Goal: Task Accomplishment & Management: Complete application form

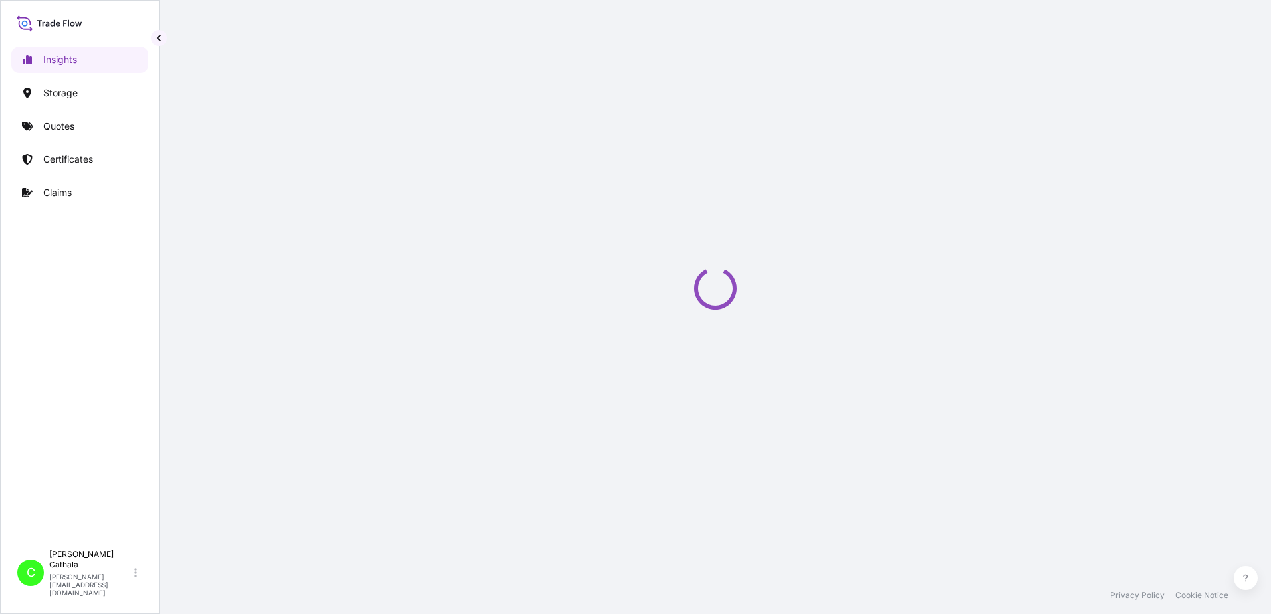
select select "2025"
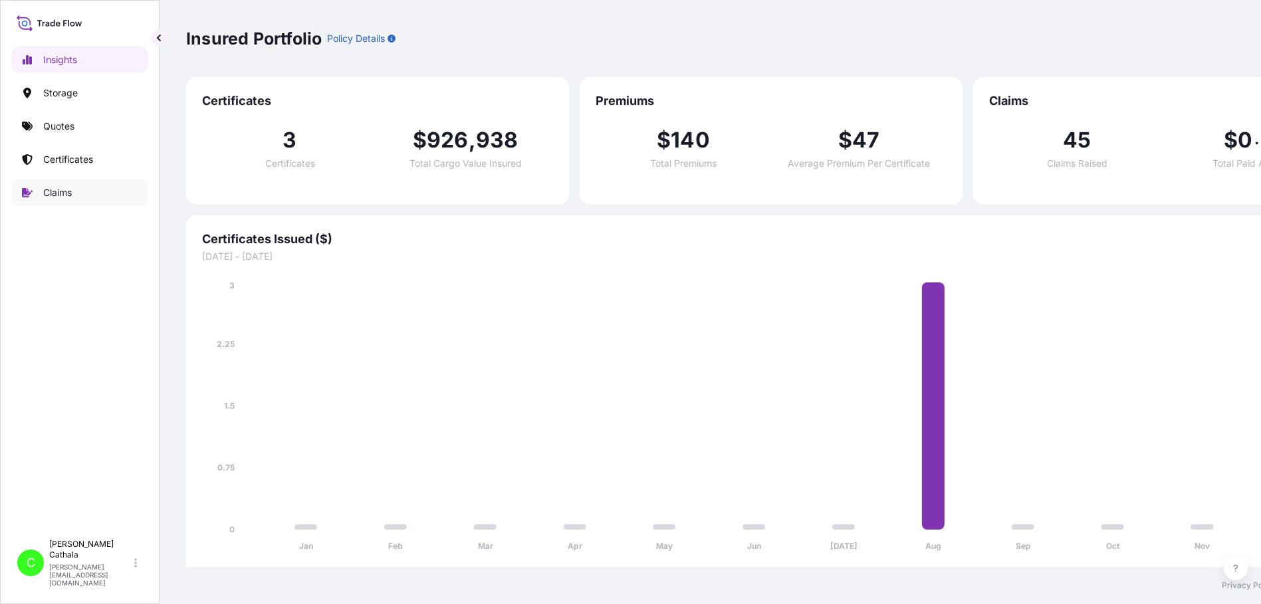
click at [60, 197] on p "Claims" at bounding box center [57, 192] width 29 height 13
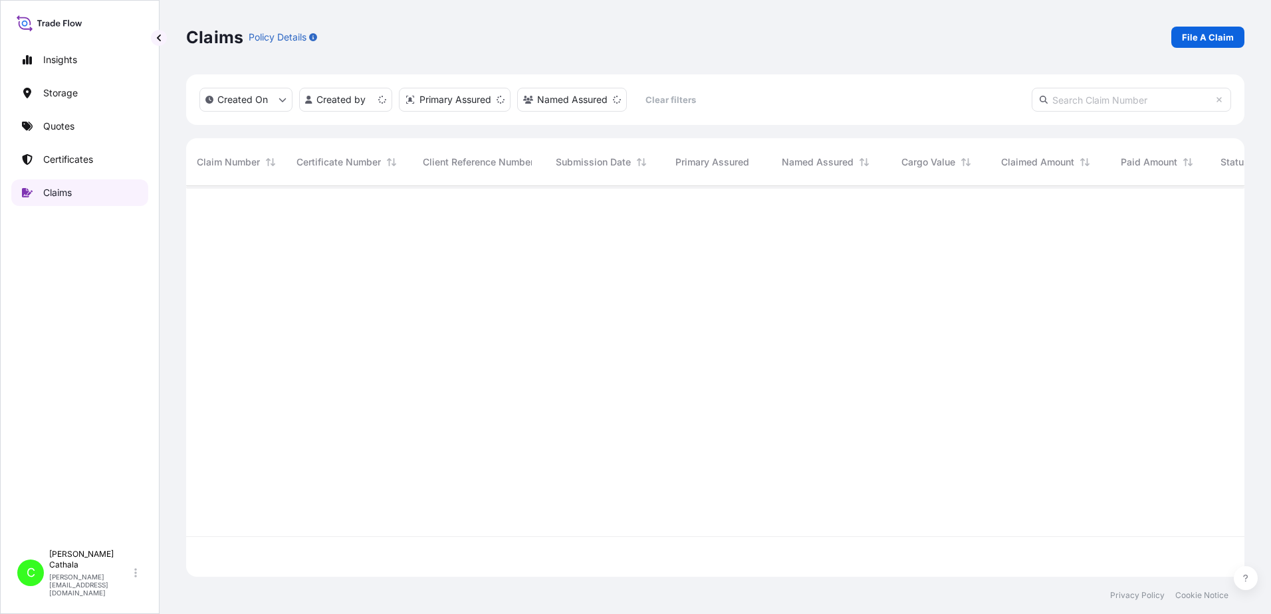
scroll to position [388, 1048]
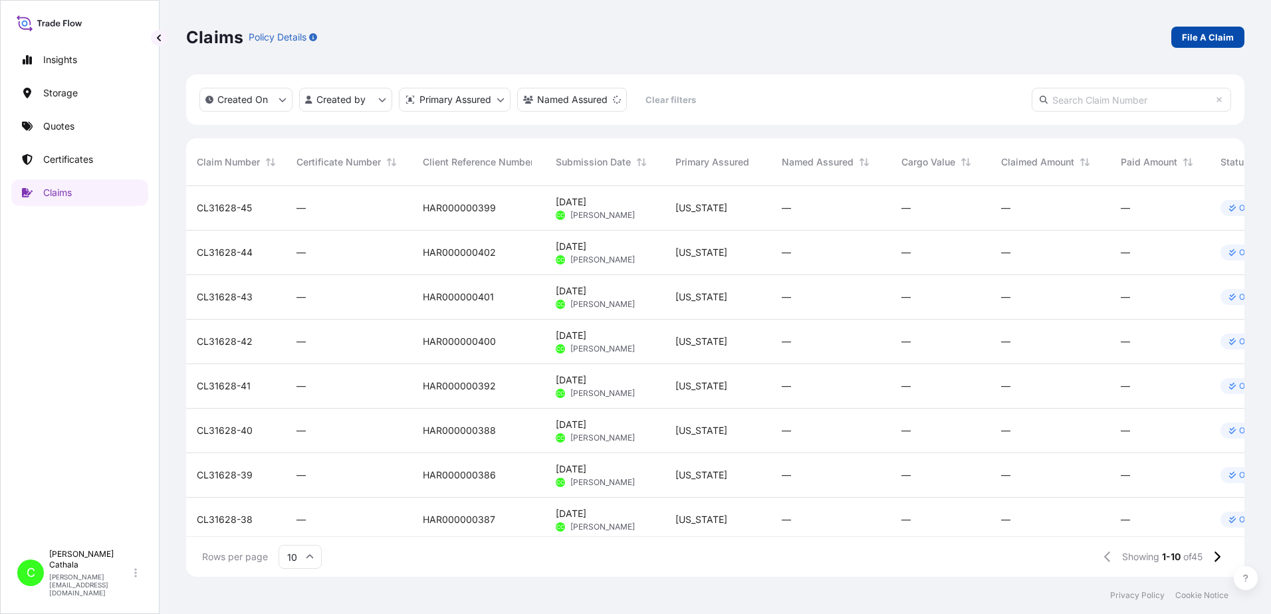
click at [1186, 35] on p "File A Claim" at bounding box center [1208, 37] width 52 height 13
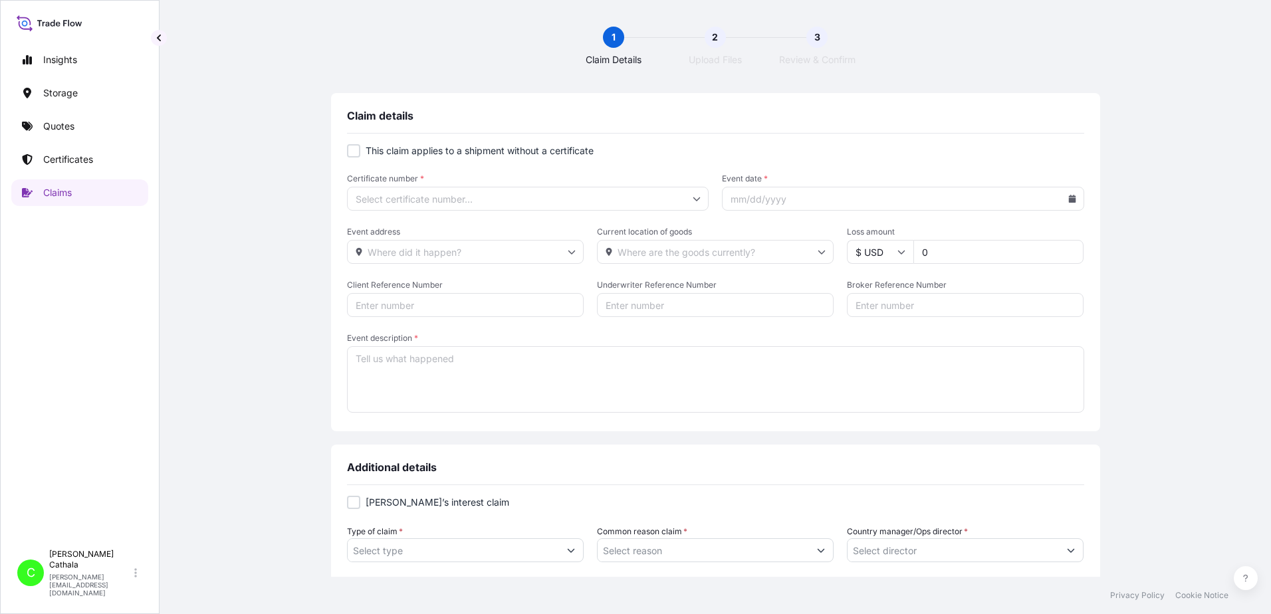
click at [349, 151] on div at bounding box center [353, 150] width 13 height 13
checkbox input "true"
click at [404, 197] on input "Primary Assured *" at bounding box center [528, 199] width 362 height 24
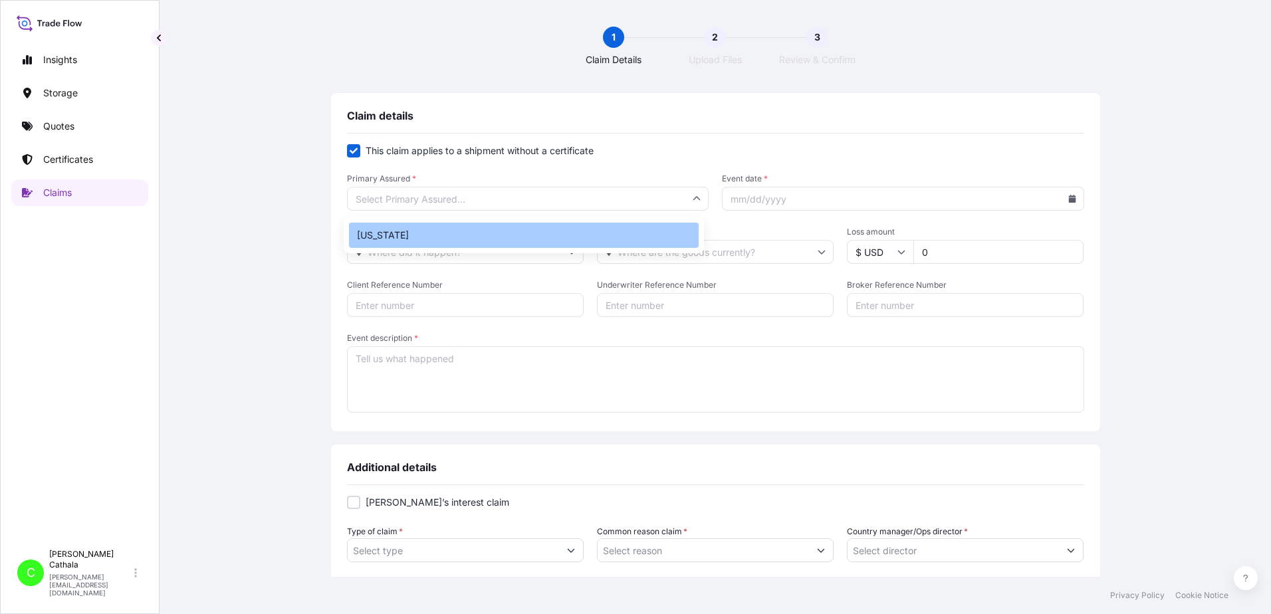
click at [391, 240] on div "[US_STATE]" at bounding box center [524, 235] width 350 height 25
type input "[US_STATE]"
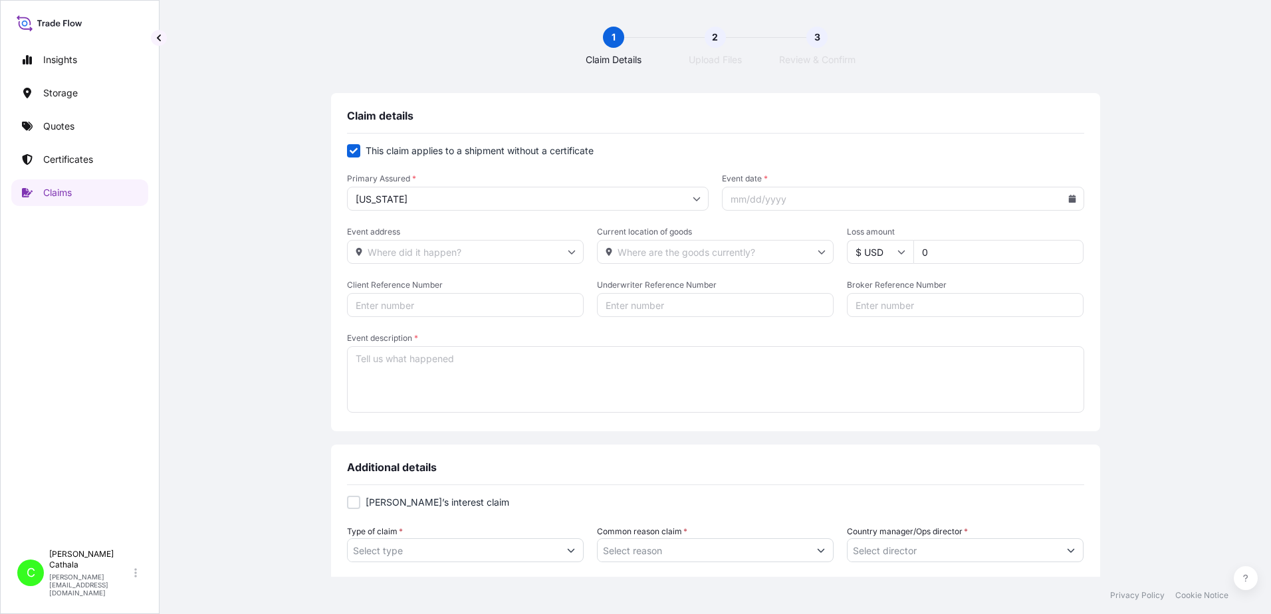
click at [836, 199] on input "Event date *" at bounding box center [903, 199] width 362 height 24
click at [1068, 197] on icon at bounding box center [1071, 199] width 7 height 8
click at [1009, 236] on button at bounding box center [1013, 236] width 21 height 21
click at [1010, 236] on button at bounding box center [1013, 236] width 21 height 21
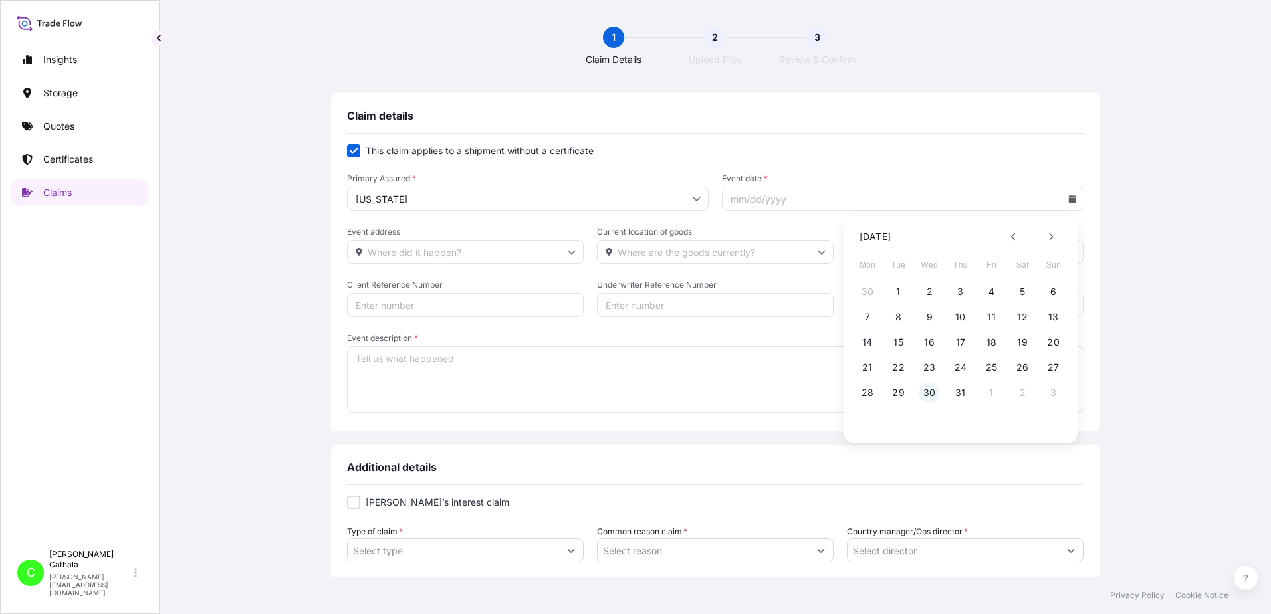
click at [929, 393] on button "30" at bounding box center [929, 392] width 21 height 21
type input "[DATE]"
drag, startPoint x: 986, startPoint y: 250, endPoint x: 848, endPoint y: 265, distance: 138.4
click at [848, 265] on form "This claim applies to a shipment without a certificate Primary Assured * [US_ST…" at bounding box center [715, 279] width 737 height 271
type input "1242.49"
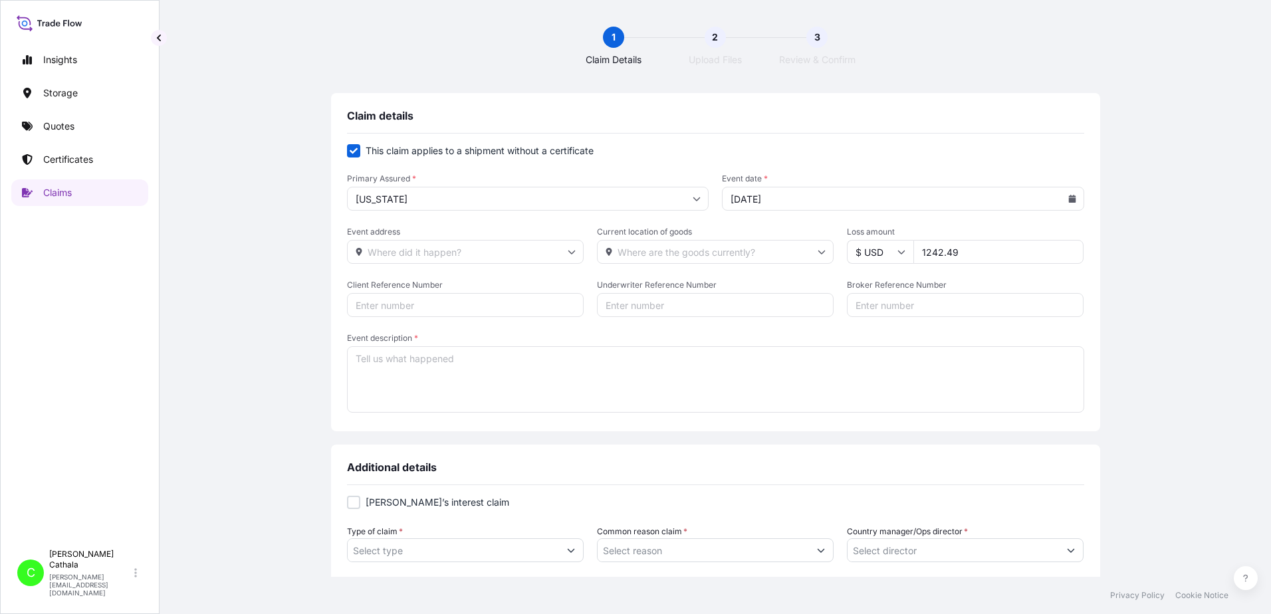
click at [455, 245] on input "Event address" at bounding box center [465, 252] width 237 height 24
click at [440, 255] on input "3540" at bounding box center [465, 252] width 237 height 24
click at [429, 300] on li "[STREET_ADDRESS]" at bounding box center [460, 287] width 225 height 25
type input "[STREET_ADDRESS]"
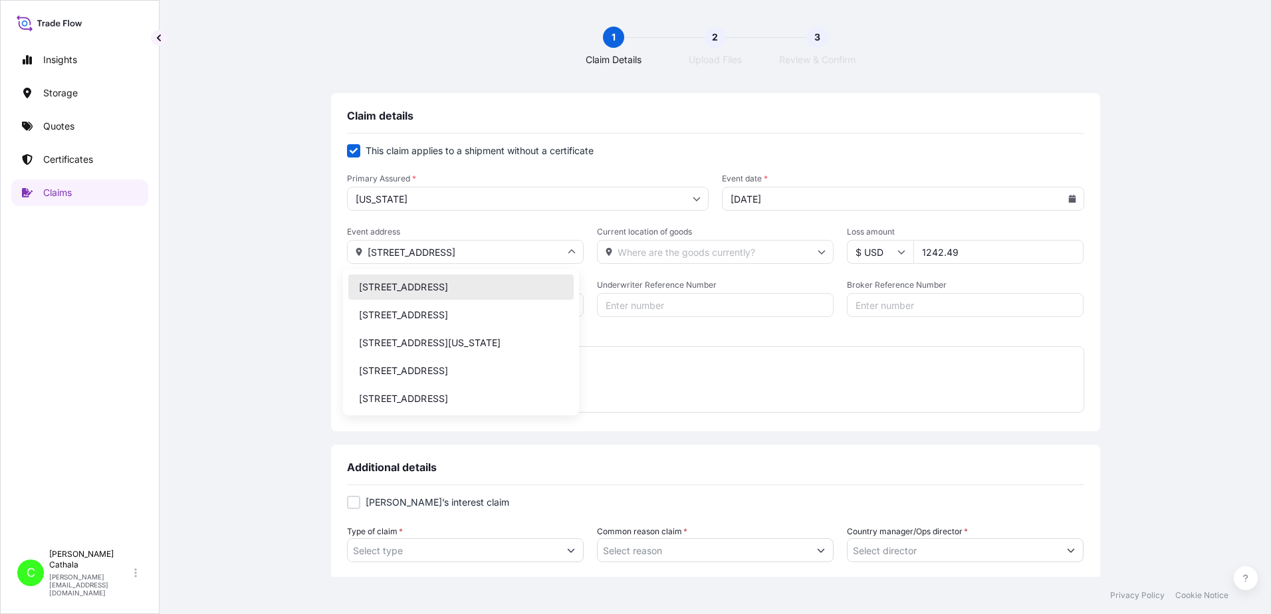
drag, startPoint x: 475, startPoint y: 251, endPoint x: 299, endPoint y: 241, distance: 175.8
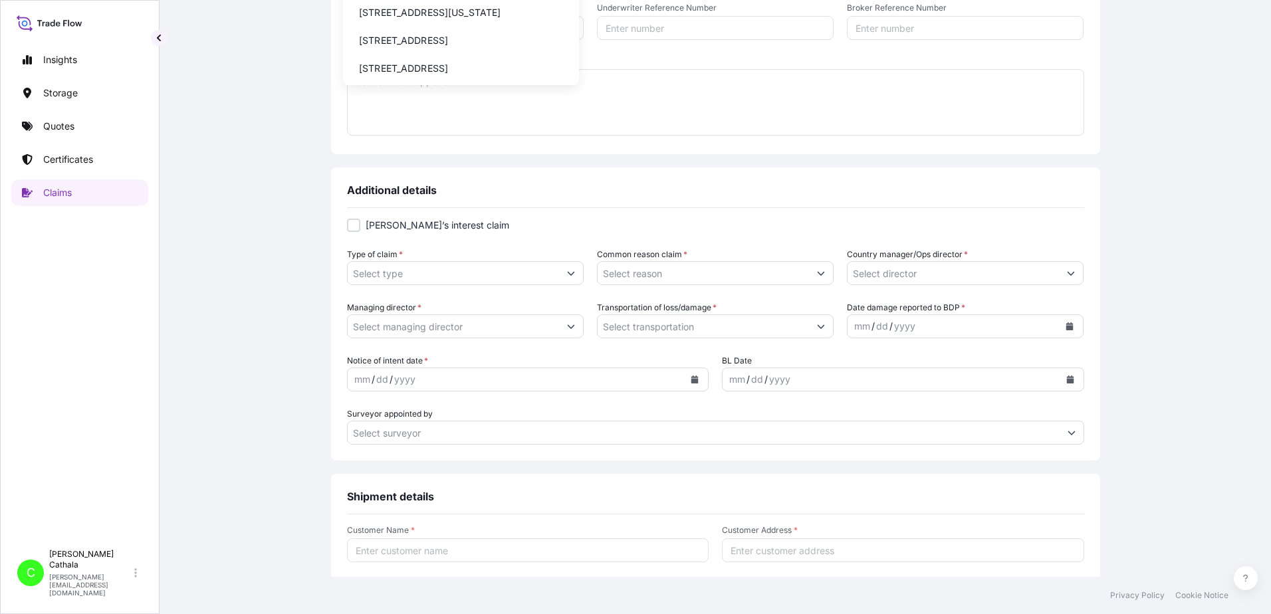
scroll to position [399, 0]
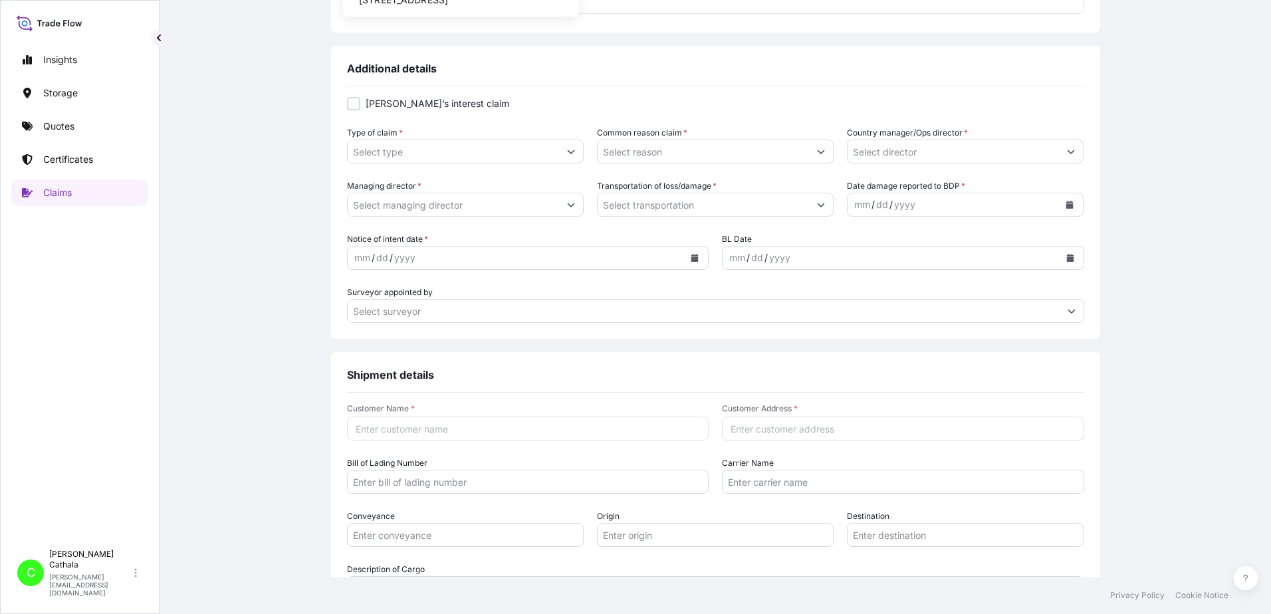
click at [806, 428] on input "Customer Address *" at bounding box center [903, 429] width 362 height 24
paste input "[STREET_ADDRESS]"
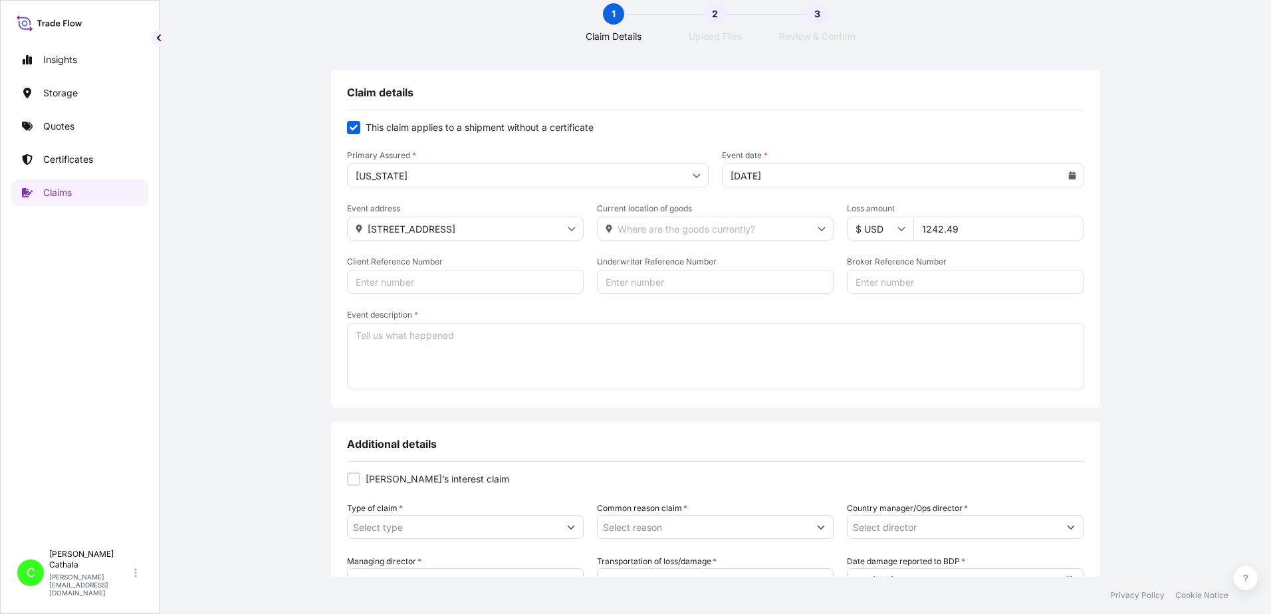
scroll to position [0, 0]
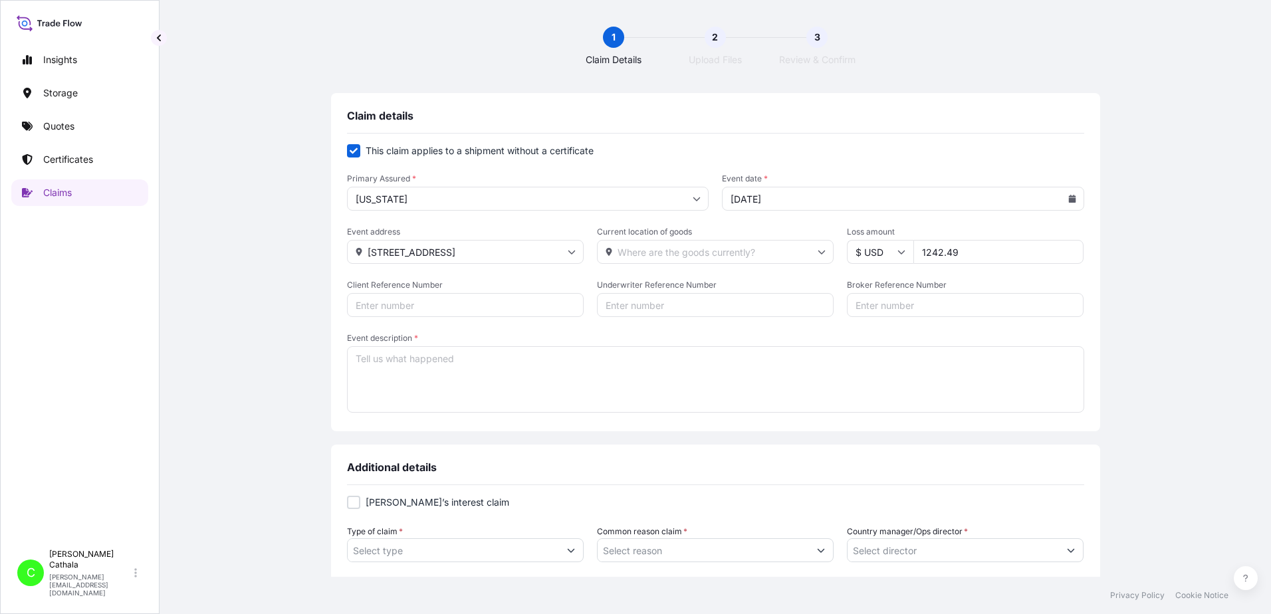
type input "[STREET_ADDRESS]"
click at [451, 301] on input "Client Reference Number" at bounding box center [465, 305] width 237 height 24
click at [416, 305] on input "Client Reference Number" at bounding box center [465, 305] width 237 height 24
paste input "HAR000000408"
type input "HAR000000408"
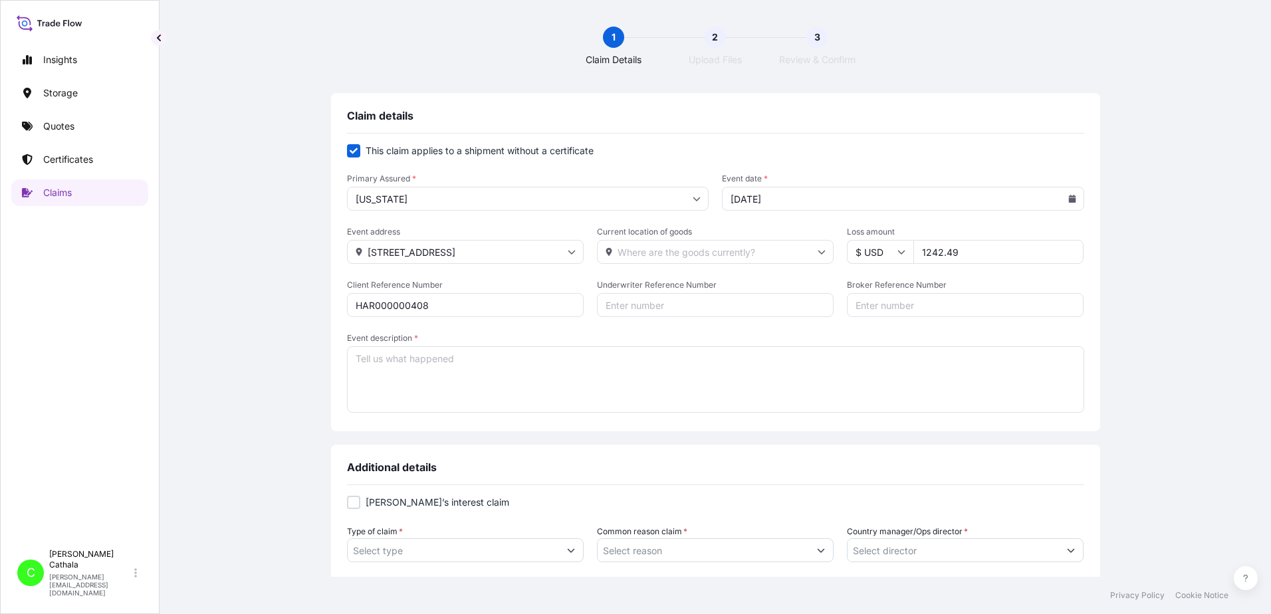
click at [874, 306] on input "Broker Reference Number" at bounding box center [965, 305] width 237 height 24
paste input "ONEU6608910"
type input "ONEU6608910"
click at [777, 361] on textarea "Event description *" at bounding box center [715, 379] width 737 height 66
paste textarea "250B BOOKSHELF LOUDSPEAKERS ["
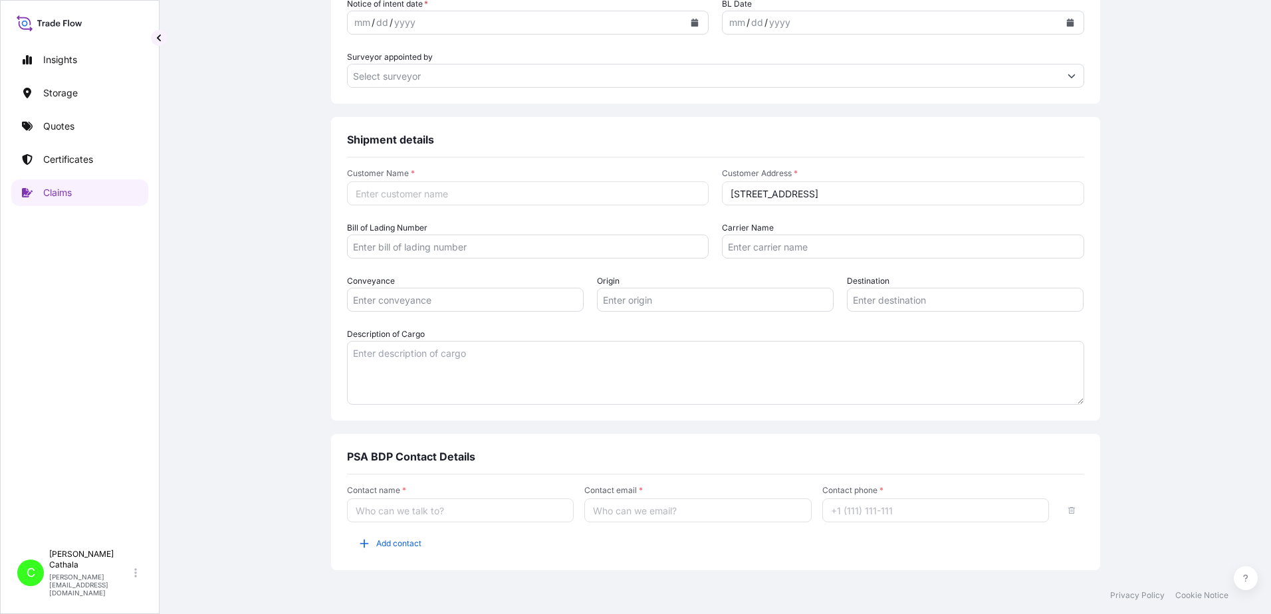
scroll to position [665, 0]
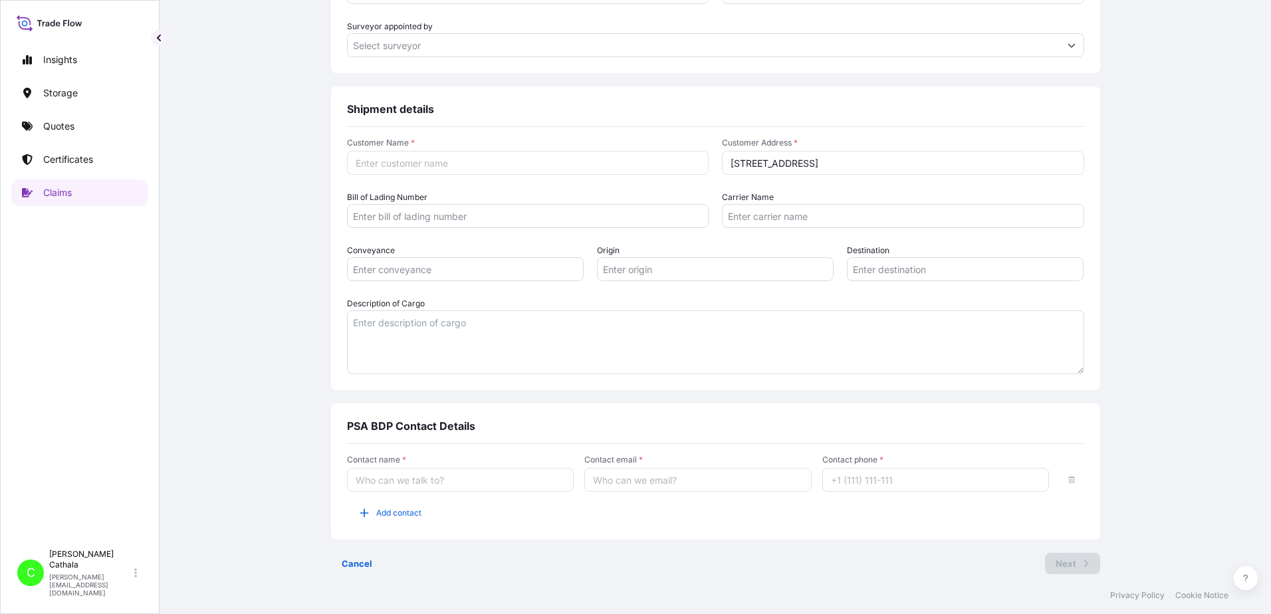
type textarea "250B BOOKSHELF LOUDSPEAKERS ["
click at [425, 334] on textarea "Description of Cargo" at bounding box center [715, 342] width 737 height 64
paste textarea "250B BOOKSHELF LOUDSPEAKERS ["
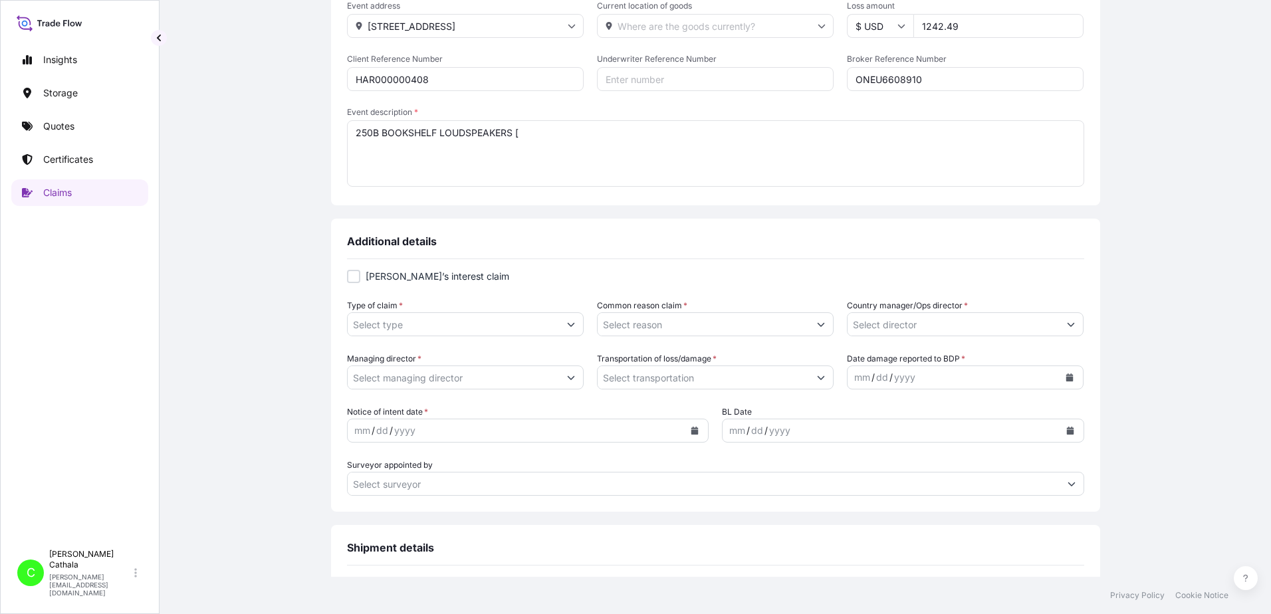
scroll to position [266, 0]
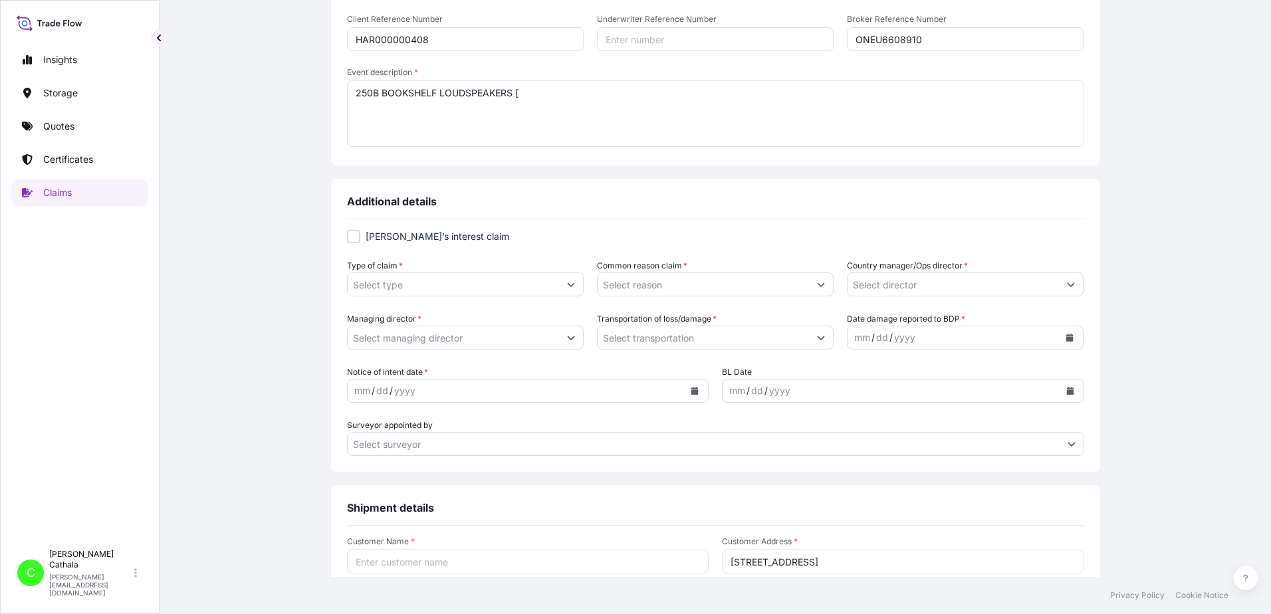
type textarea "250B BOOKSHELF LOUDSPEAKERS ["
click at [567, 284] on icon "Show suggestions" at bounding box center [571, 285] width 8 height 8
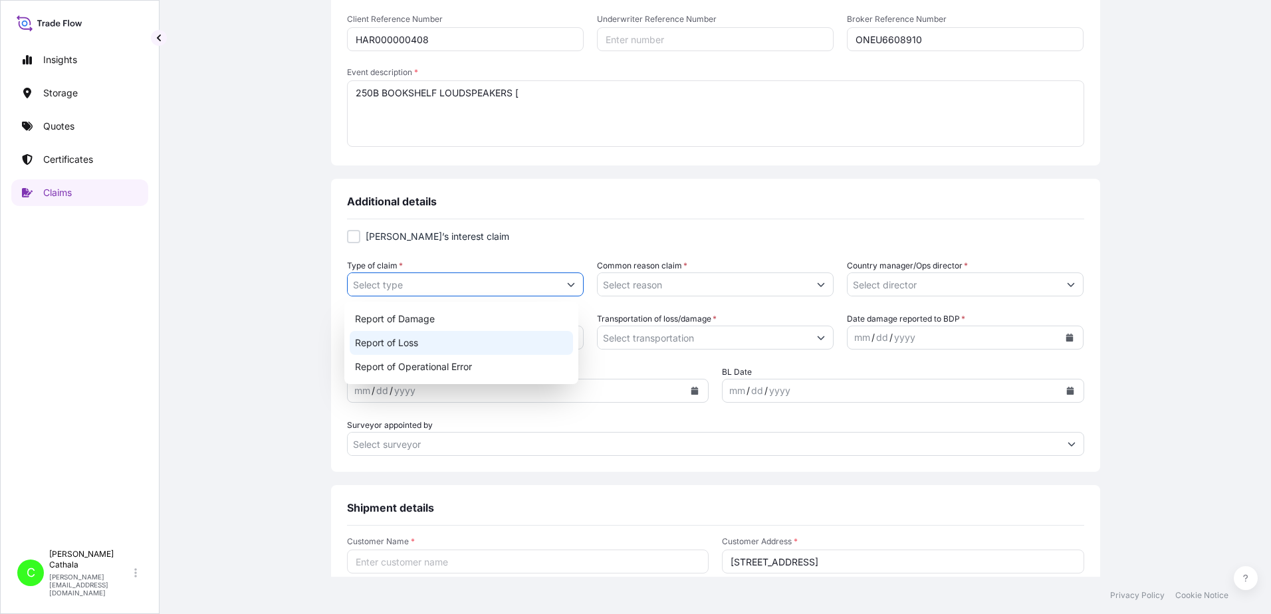
click at [380, 342] on div "Report of Loss" at bounding box center [462, 343] width 224 height 24
type input "Report of Loss"
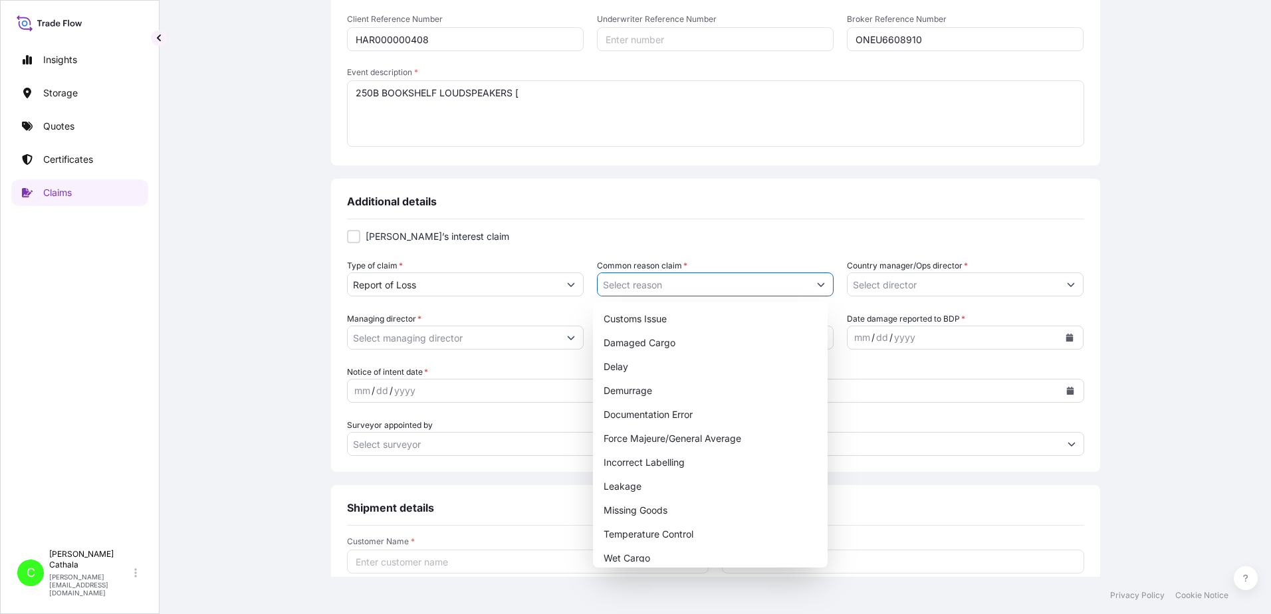
click at [817, 283] on icon "Show suggestions" at bounding box center [821, 285] width 8 height 8
click at [633, 509] on div "Missing Goods" at bounding box center [710, 511] width 224 height 24
type input "Missing Goods"
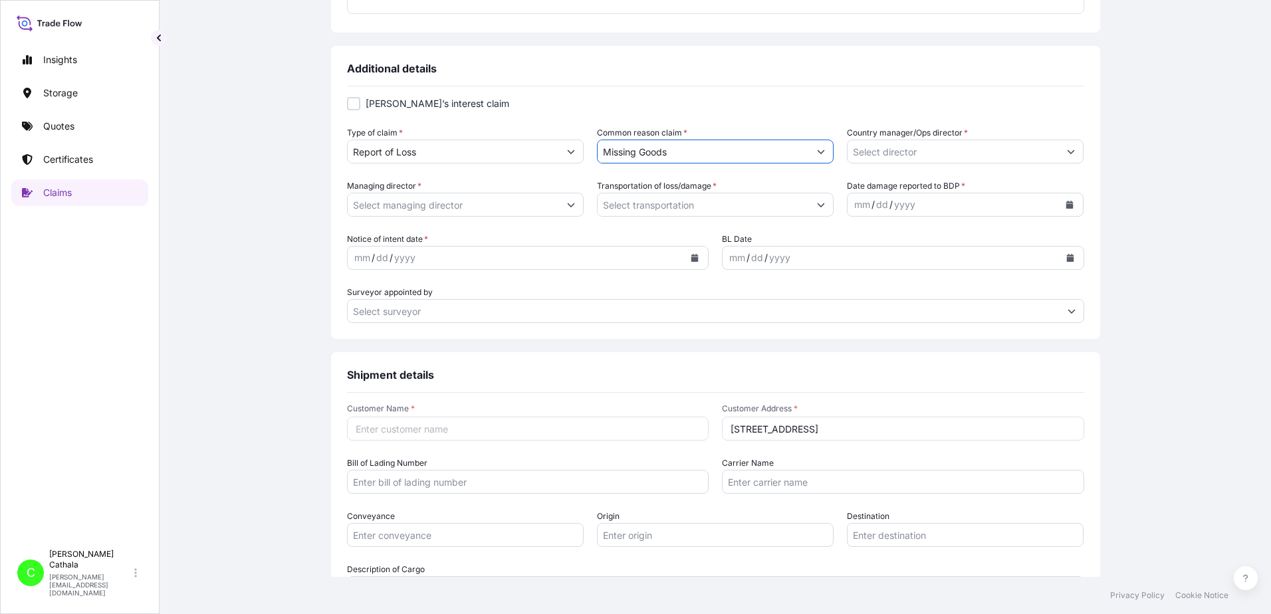
scroll to position [465, 0]
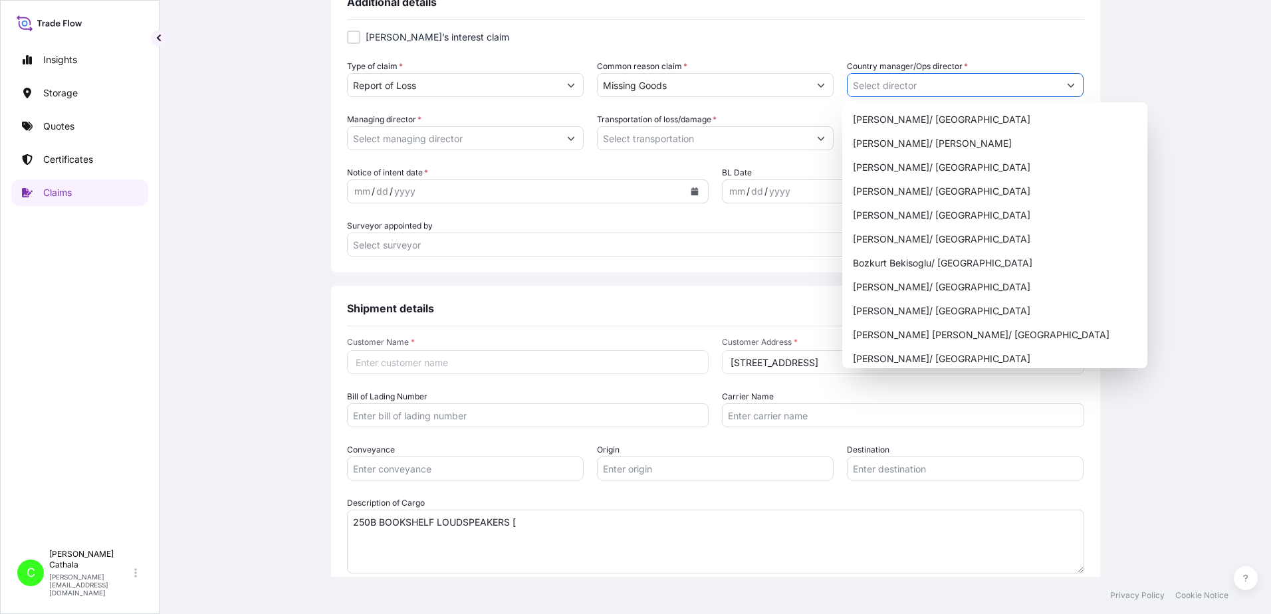
click at [1067, 85] on icon "Show suggestions" at bounding box center [1071, 85] width 8 height 8
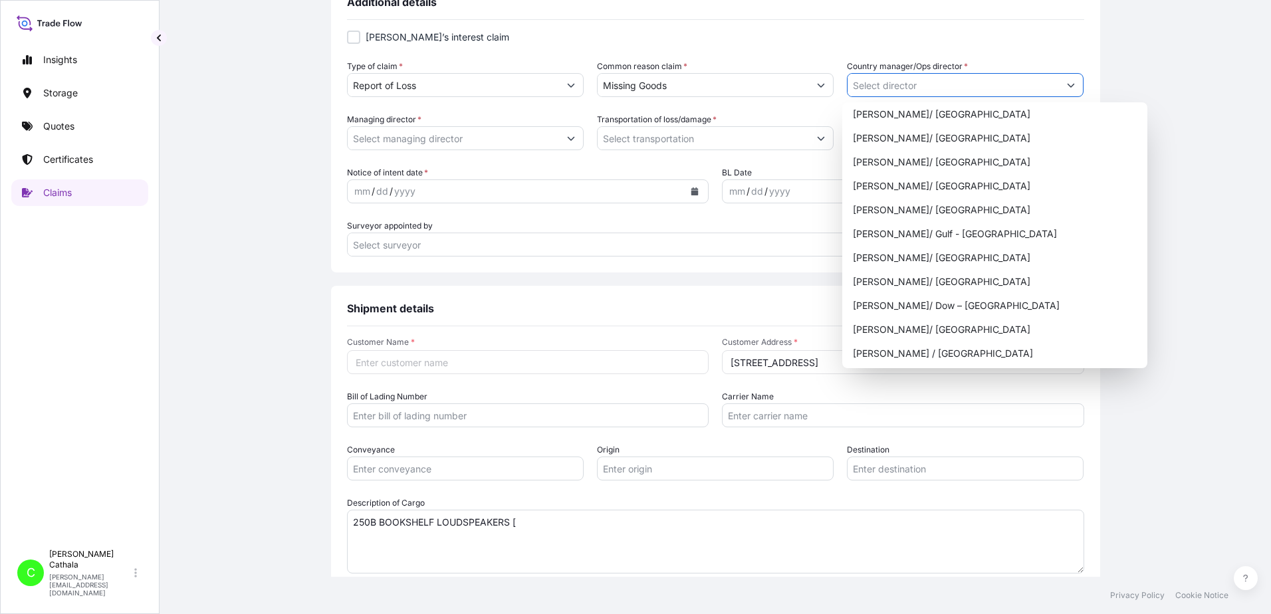
scroll to position [665, 0]
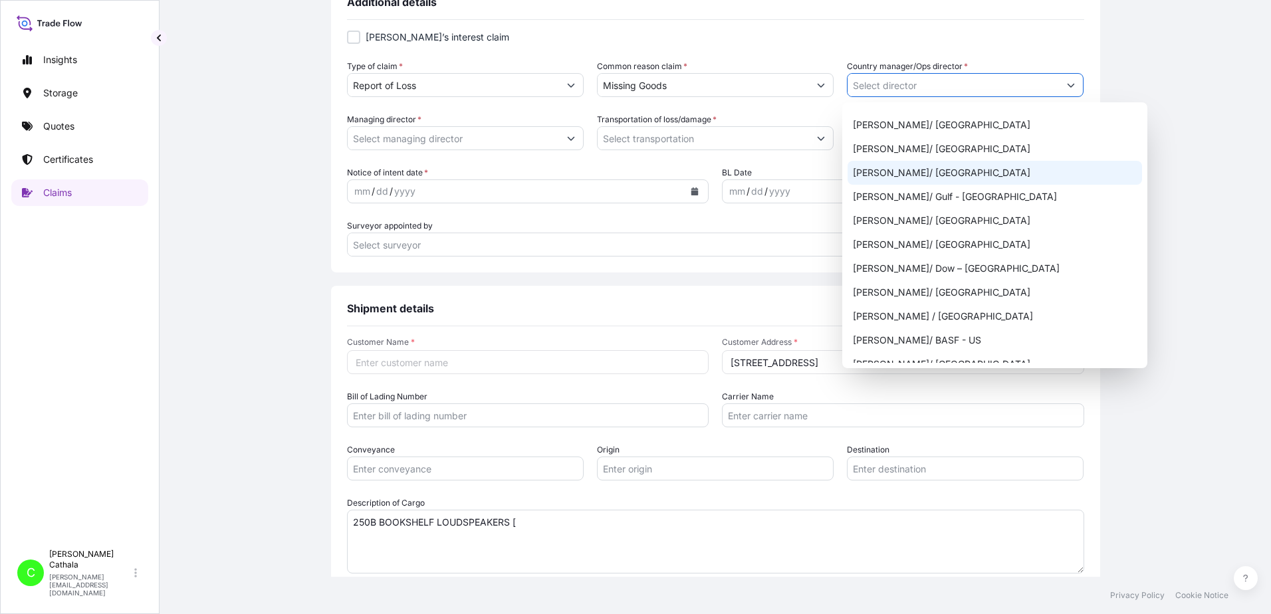
click at [883, 177] on div "[PERSON_NAME]/ [GEOGRAPHIC_DATA]" at bounding box center [995, 173] width 295 height 24
type input "[PERSON_NAME]/ [GEOGRAPHIC_DATA]"
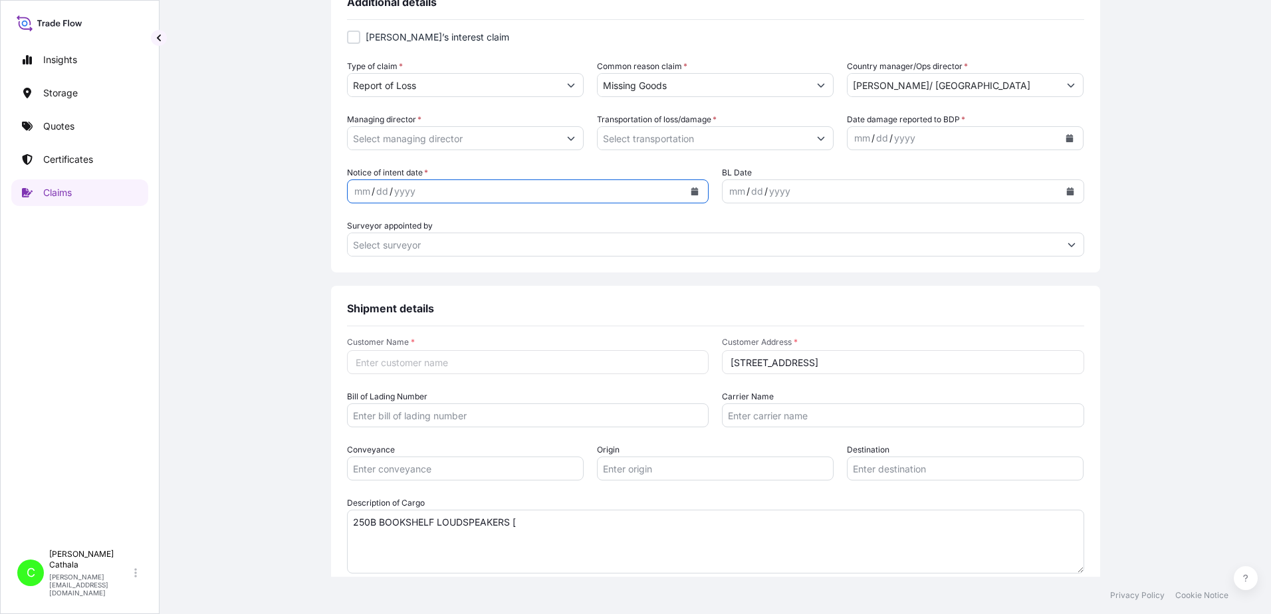
click at [693, 192] on icon "Calendar" at bounding box center [694, 191] width 7 height 8
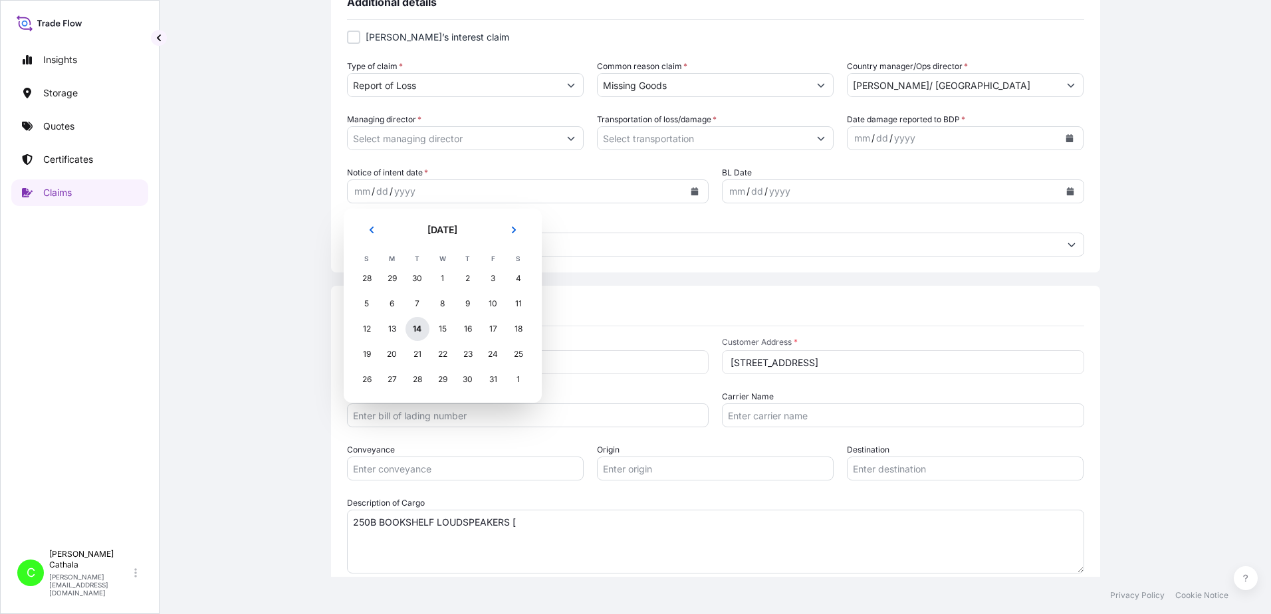
click at [417, 328] on div "14" at bounding box center [418, 329] width 24 height 24
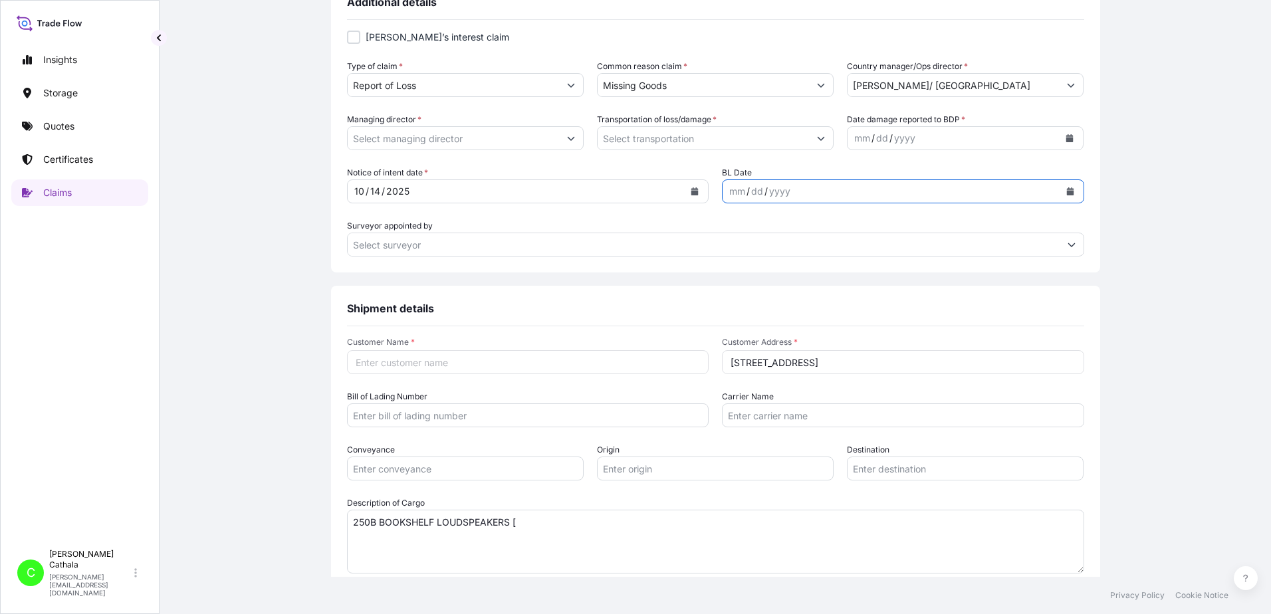
click at [1066, 195] on icon "Calendar" at bounding box center [1069, 191] width 7 height 8
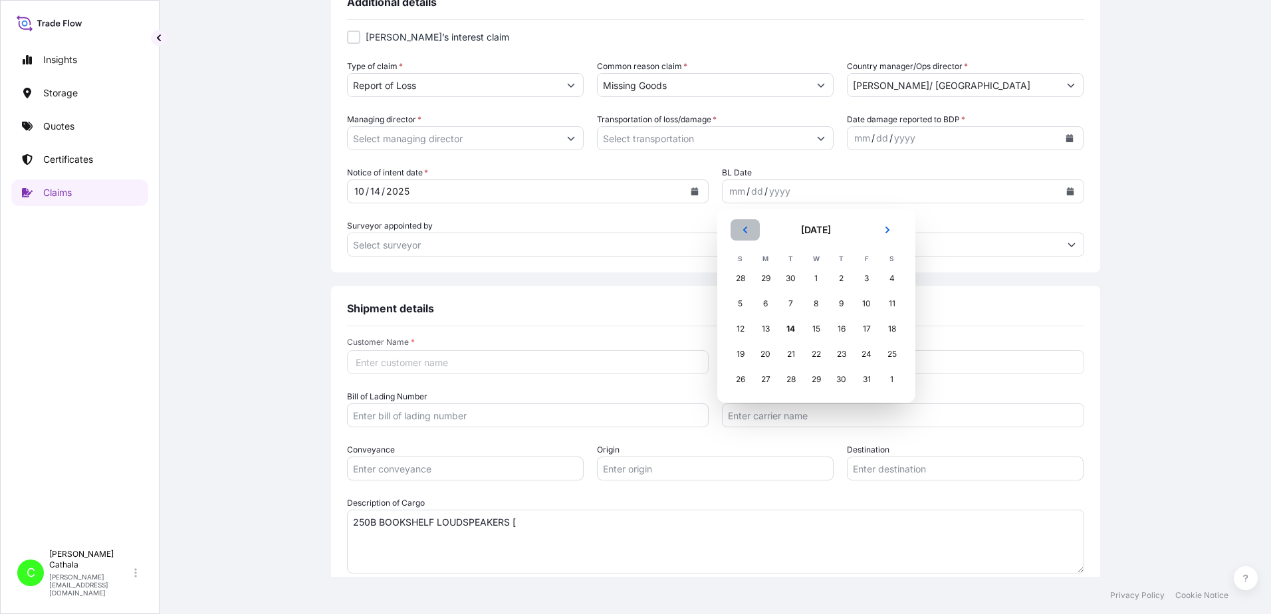
click at [742, 233] on icon "Previous" at bounding box center [745, 230] width 8 height 8
click at [742, 232] on icon "Previous" at bounding box center [745, 230] width 8 height 8
click at [741, 232] on icon "Previous" at bounding box center [745, 230] width 8 height 8
click at [893, 330] on div "21" at bounding box center [892, 329] width 24 height 24
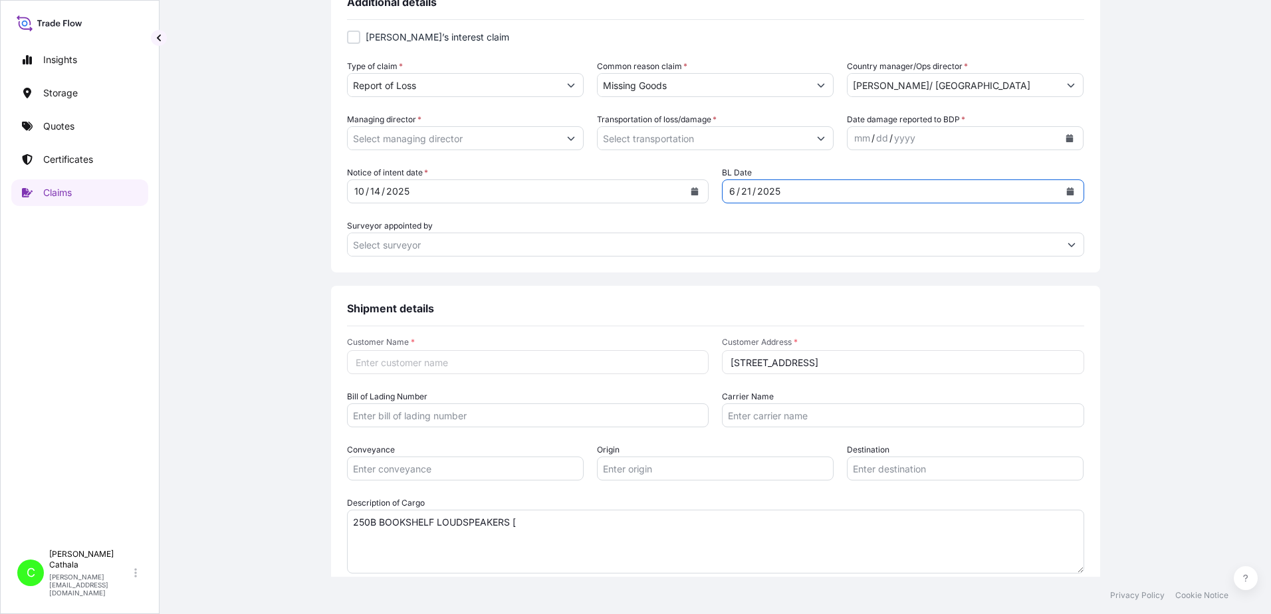
click at [419, 364] on input "Customer Name *" at bounding box center [528, 362] width 362 height 24
click at [401, 359] on input "Customer Name *" at bounding box center [528, 362] width 362 height 24
paste input "[PERSON_NAME] International"
type input "[PERSON_NAME] International"
click at [400, 419] on input "Bill of Lading Number" at bounding box center [528, 416] width 362 height 24
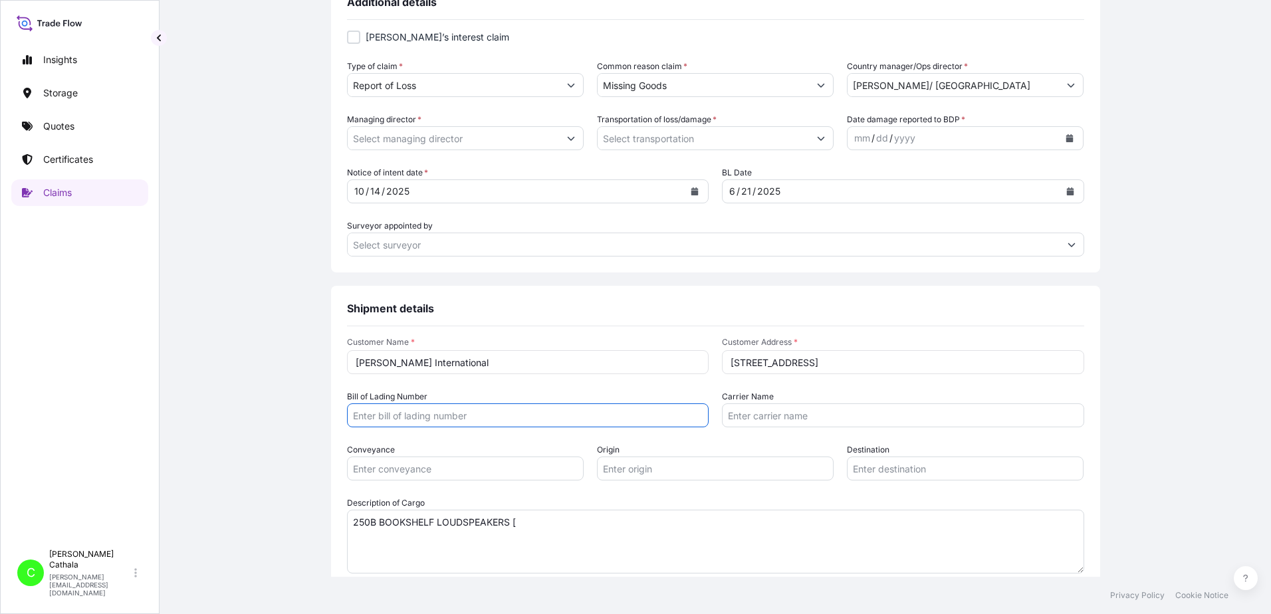
paste input "ONEYHKGF64862409"
type input "ONEYHKGF64862409"
click at [765, 414] on input "Carrier Name" at bounding box center [903, 416] width 362 height 24
paste input "Ocean Network Express Pte. Ltd."
type input "Ocean Network Express Pte. Ltd."
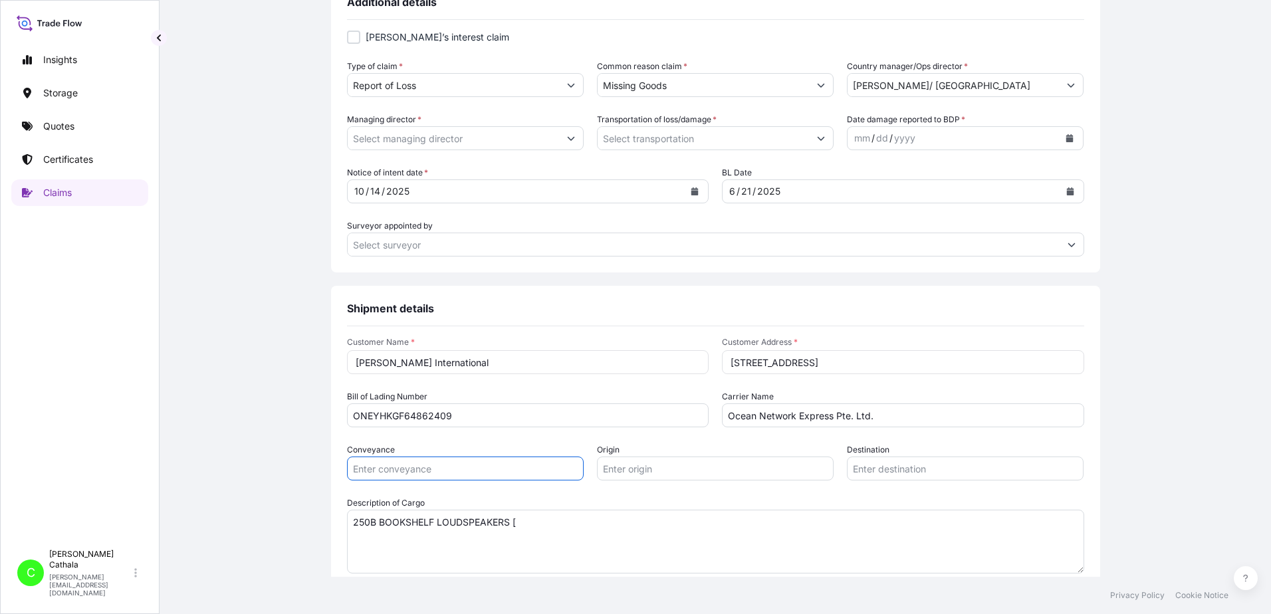
click at [551, 469] on input "Conveyance" at bounding box center [465, 469] width 237 height 24
type input "ocean"
click at [713, 469] on input "Origin" at bounding box center [715, 469] width 237 height 24
paste input "YANTIAN, [GEOGRAPHIC_DATA]"
type input "YANTIAN, [GEOGRAPHIC_DATA]"
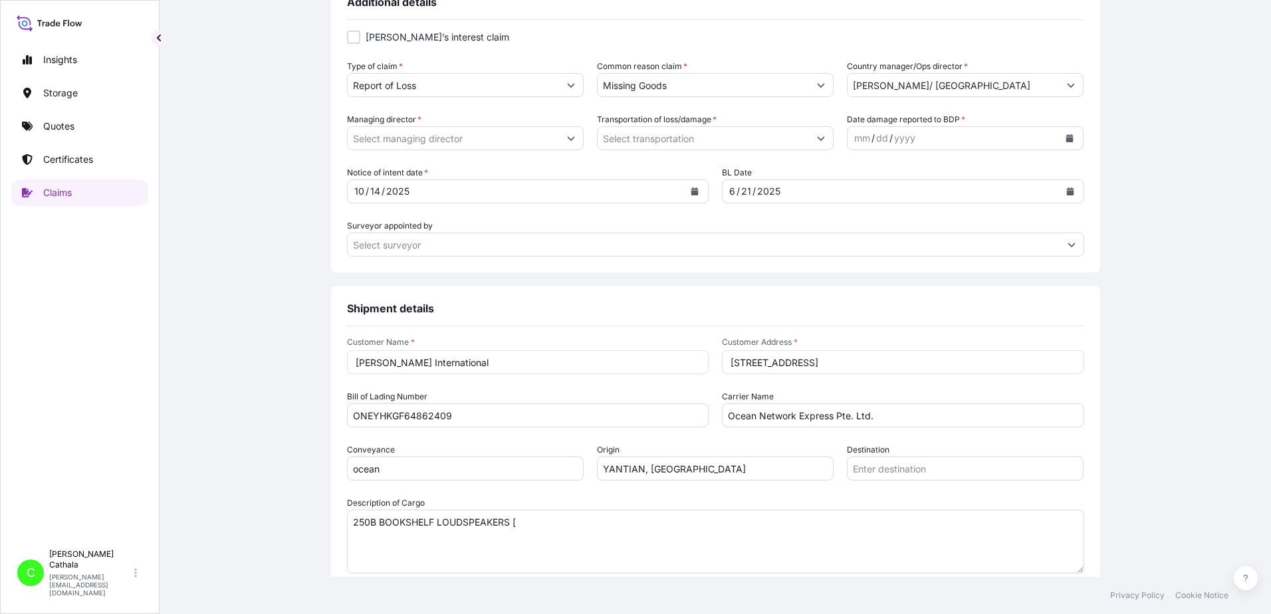
click at [936, 469] on input "Destination" at bounding box center [965, 469] width 237 height 24
paste input "[GEOGRAPHIC_DATA], [GEOGRAPHIC_DATA]"
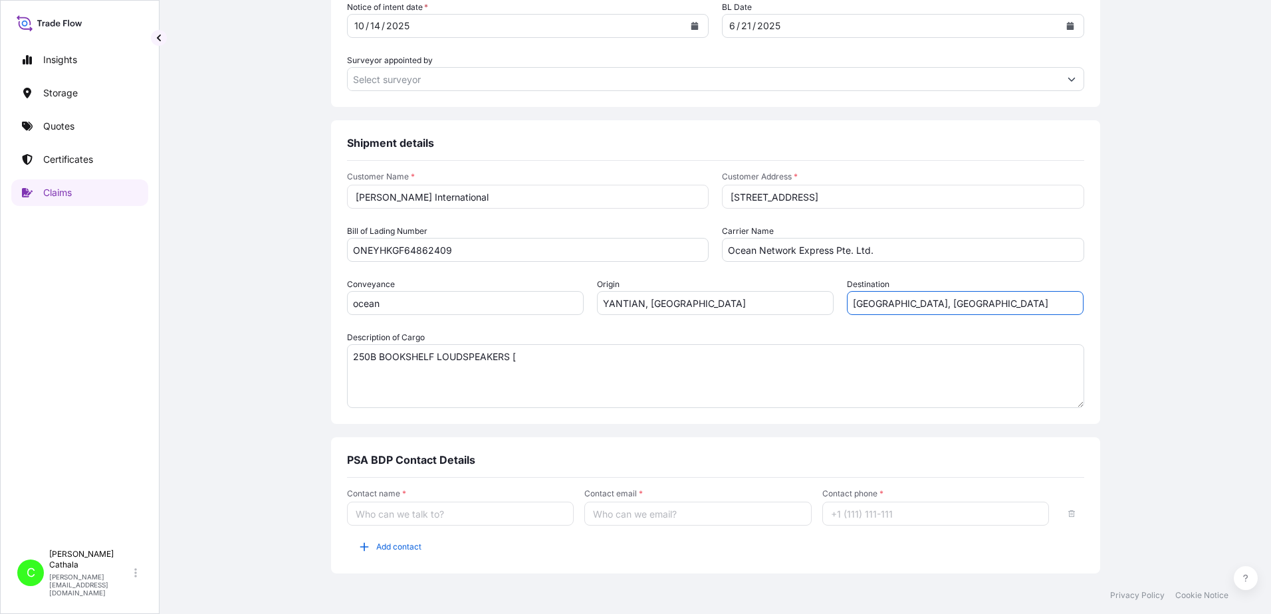
scroll to position [673, 0]
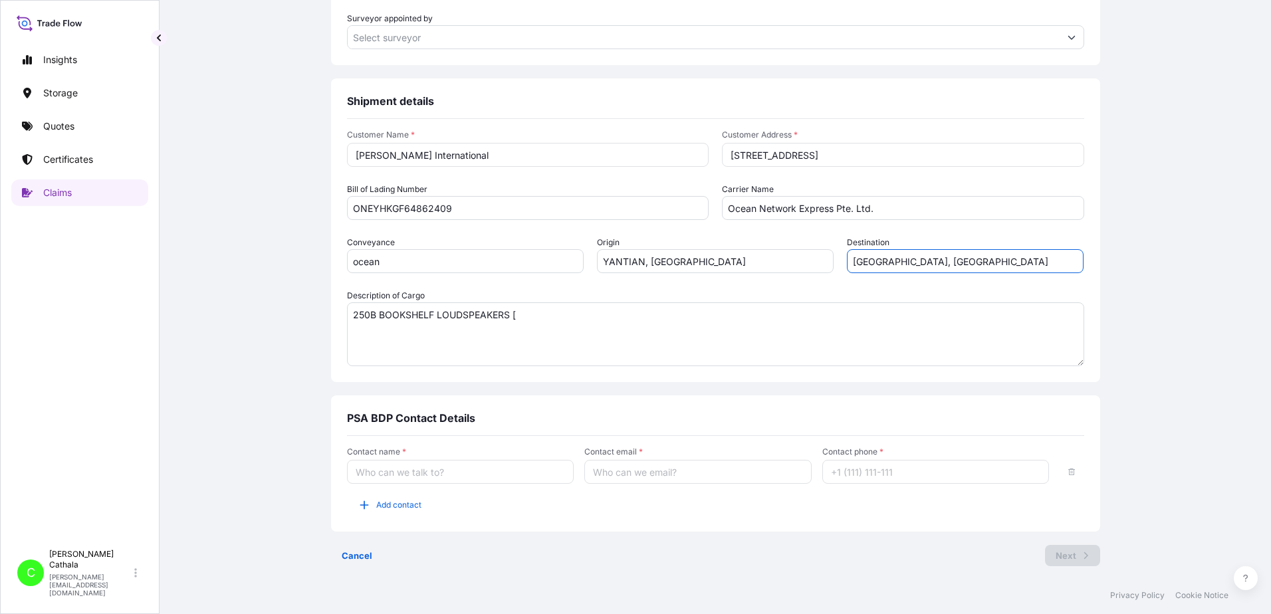
type input "[GEOGRAPHIC_DATA], [GEOGRAPHIC_DATA]"
click at [552, 317] on textarea "250B BOOKSHELF LOUDSPEAKERS [" at bounding box center [715, 335] width 737 height 64
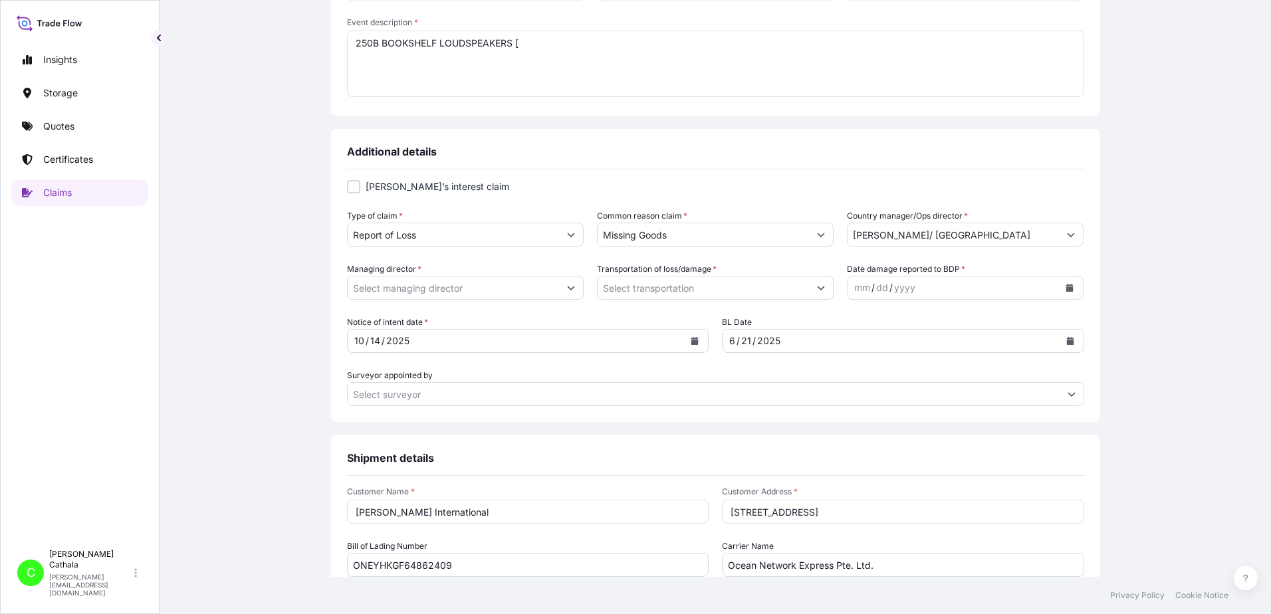
scroll to position [274, 0]
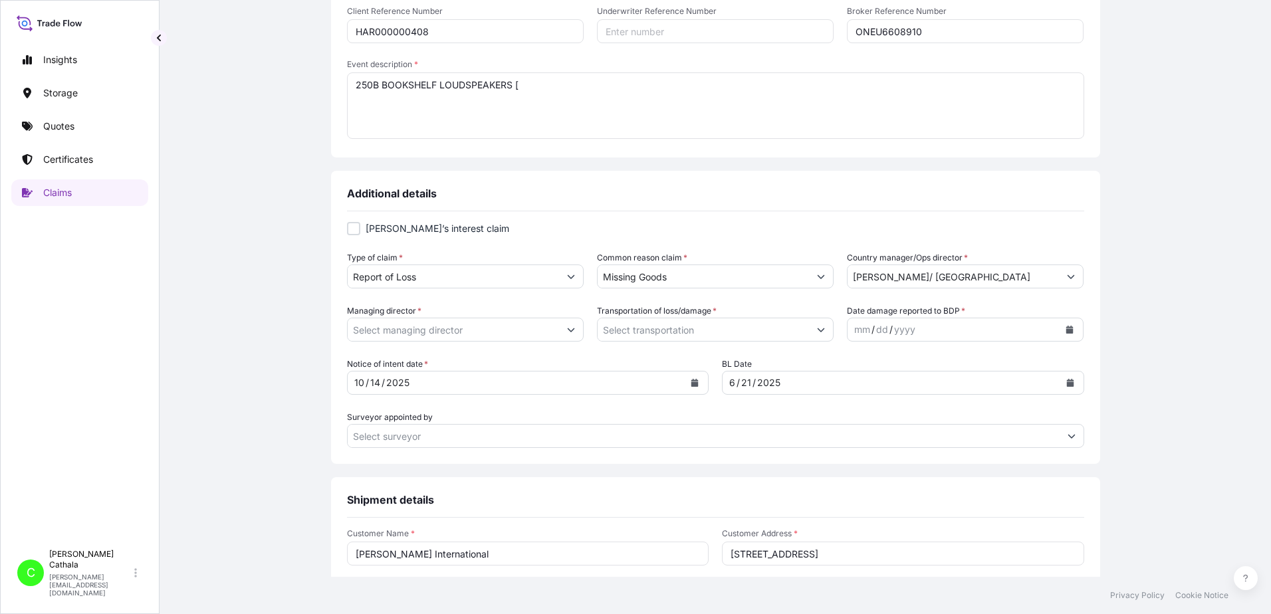
type textarea "250B BOOKSHELF LOUDSPEAKERS"
click at [527, 85] on textarea "250B BOOKSHELF LOUDSPEAKERS [" at bounding box center [715, 105] width 737 height 66
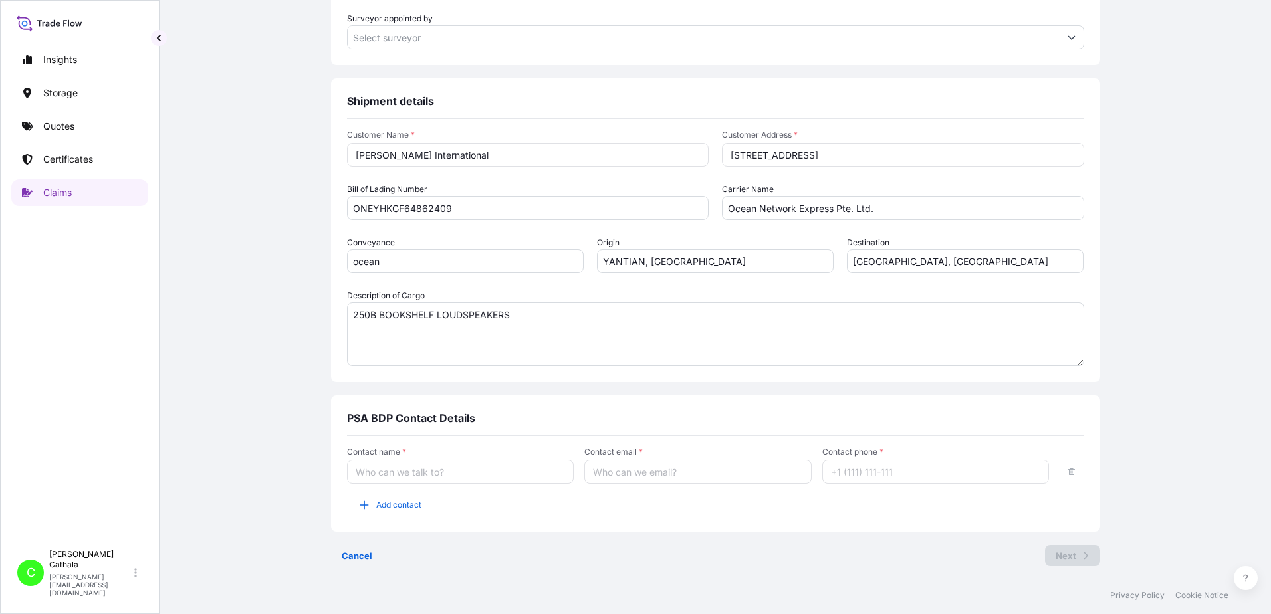
type textarea "250B BOOKSHELF LOUDSPEAKERS"
click at [405, 471] on input "Contact name *" at bounding box center [460, 472] width 227 height 24
type input "[PERSON_NAME]"
type input "[PERSON_NAME][EMAIL_ADDRESS][PERSON_NAME][DOMAIN_NAME]"
type input "13175544817"
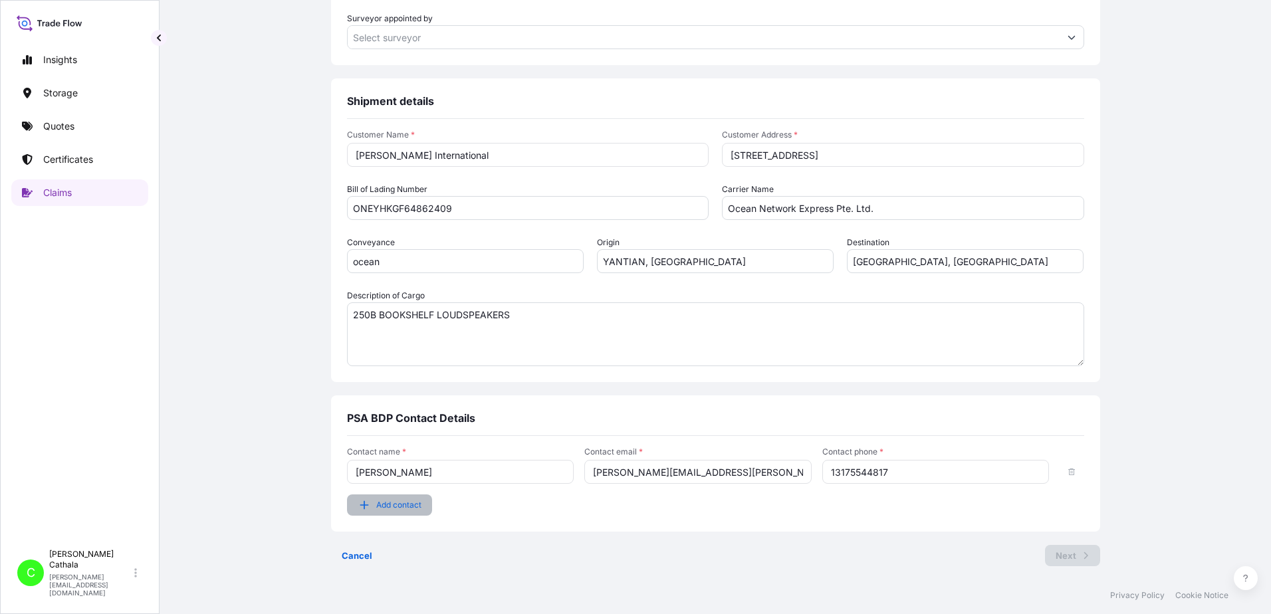
click at [394, 502] on span "Add contact" at bounding box center [398, 505] width 45 height 13
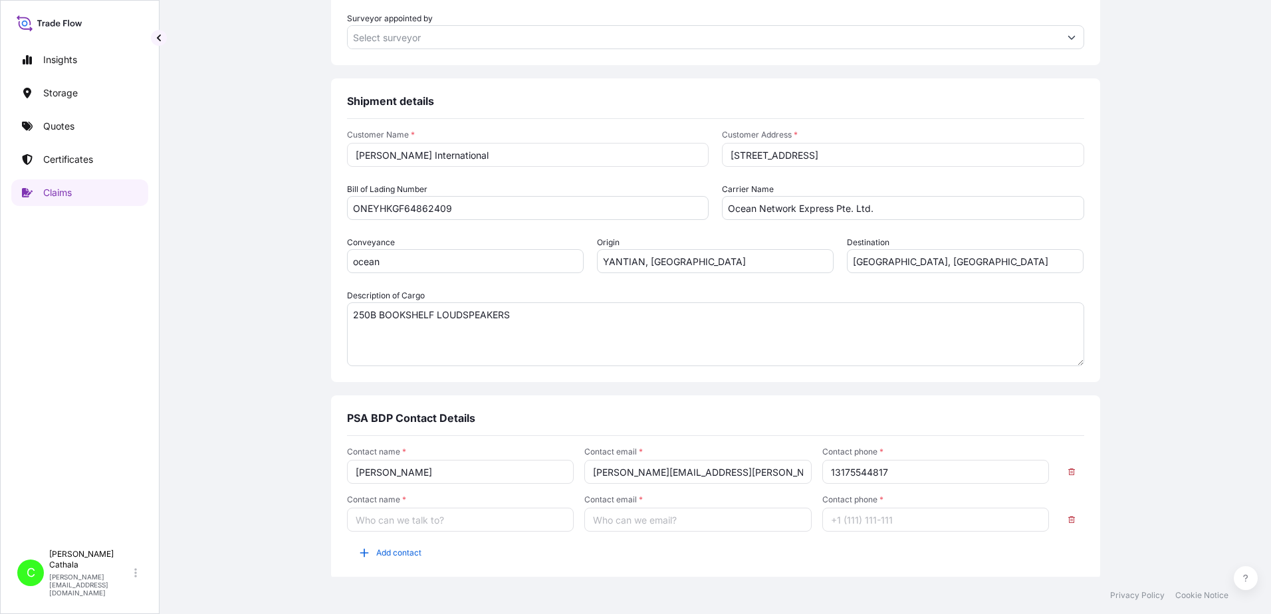
click at [383, 521] on input "Contact name *" at bounding box center [460, 520] width 227 height 24
type input "[PERSON_NAME]"
type input "[PERSON_NAME][EMAIL_ADDRESS][DOMAIN_NAME]"
type input "13175544819"
click at [1180, 480] on div "Claim details This claim applies to a shipment without a certificate Primary As…" at bounding box center [715, 22] width 1058 height 1205
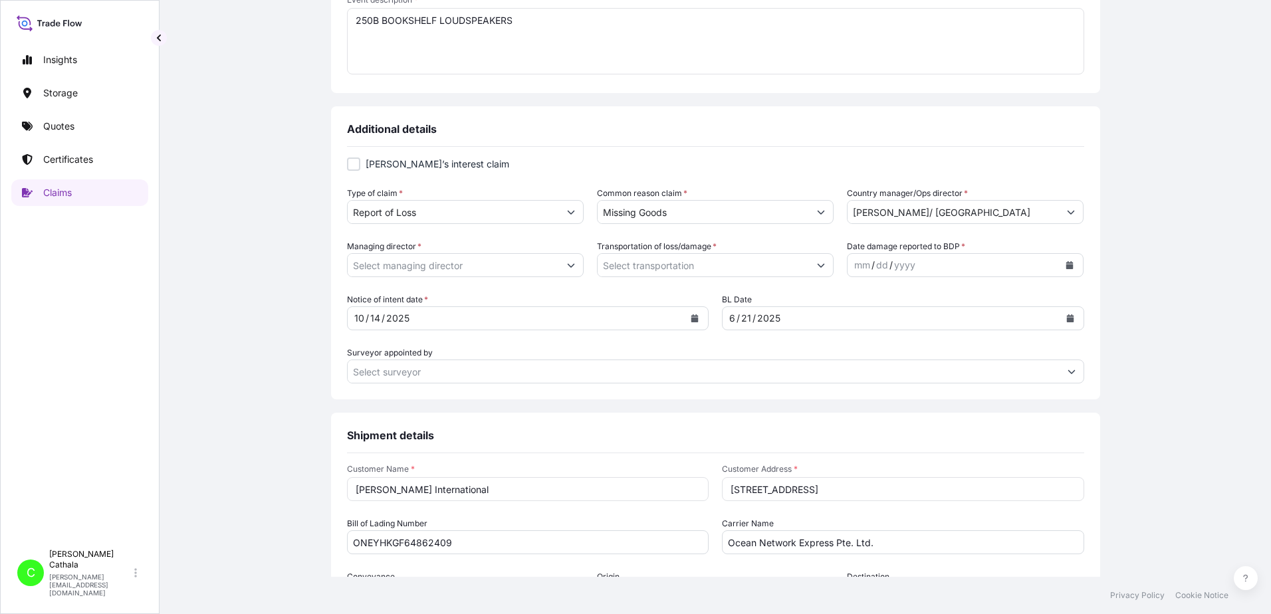
scroll to position [322, 0]
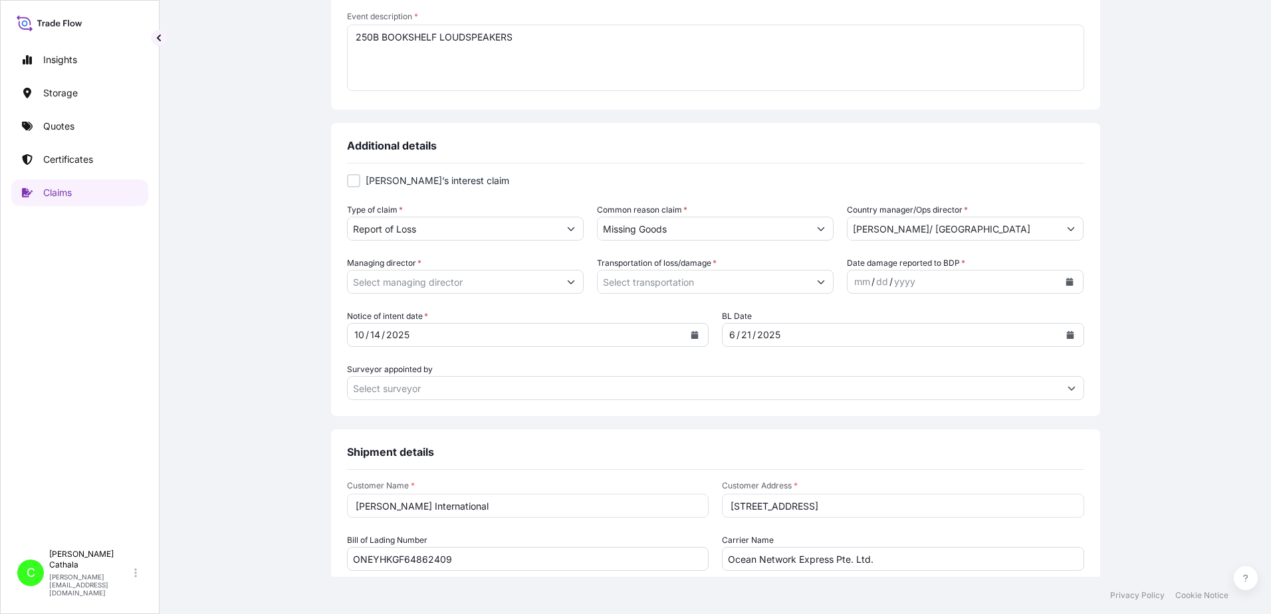
click at [1066, 283] on icon "Calendar" at bounding box center [1069, 282] width 7 height 8
click at [991, 393] on div "10" at bounding box center [991, 394] width 24 height 24
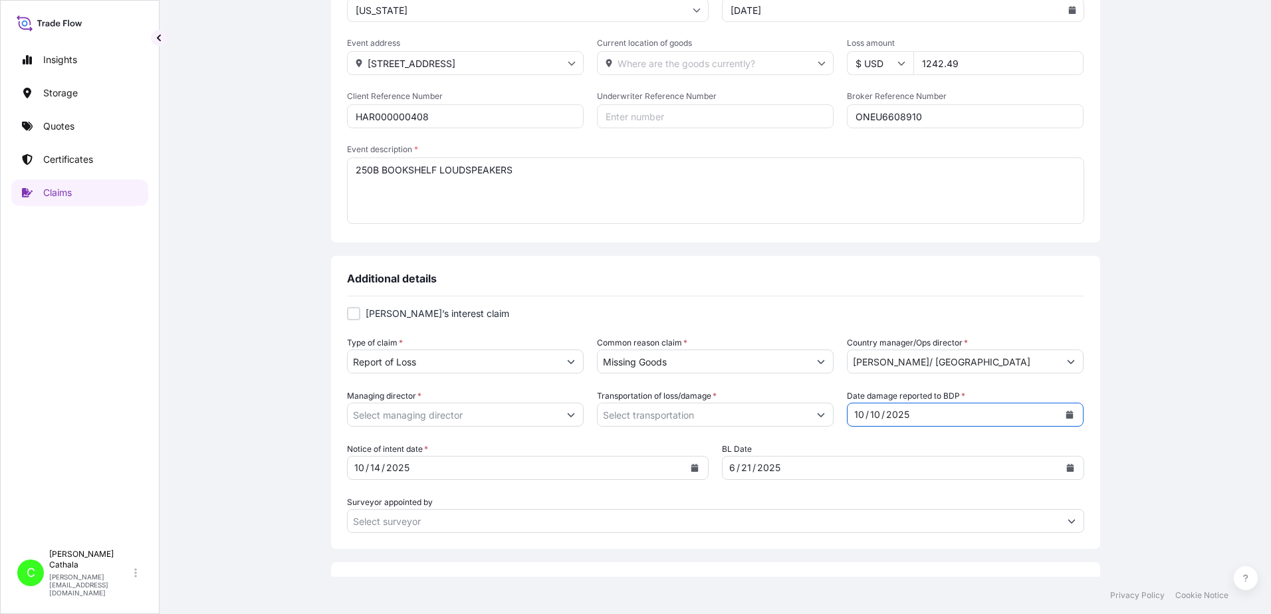
scroll to position [0, 0]
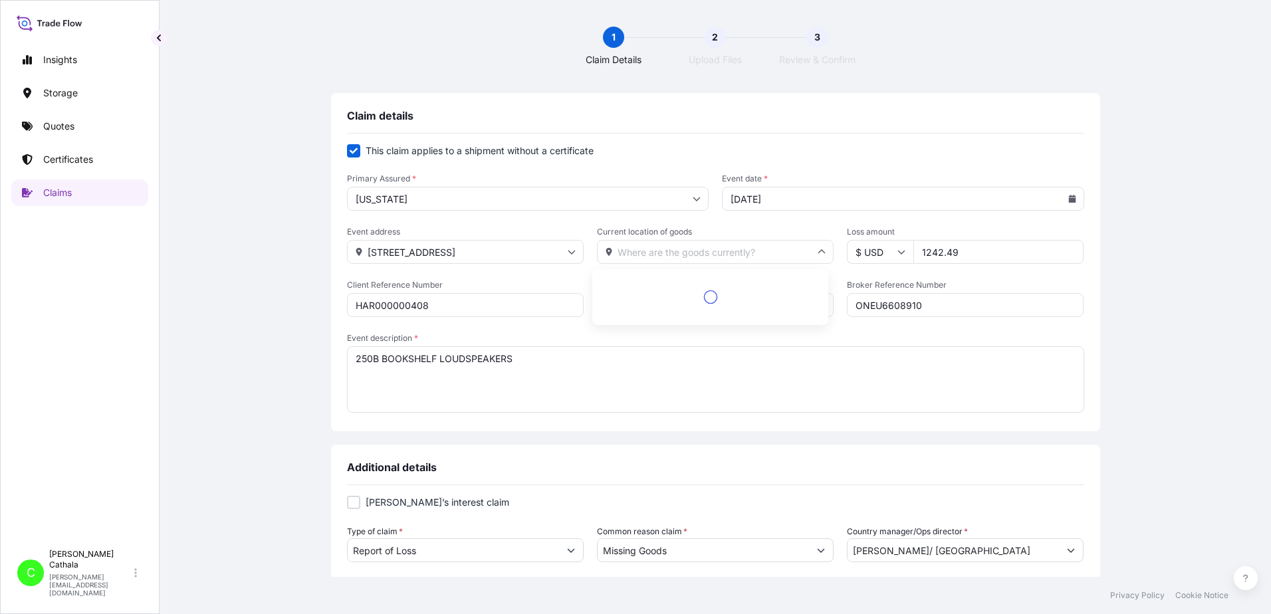
click at [666, 249] on input "Current location of goods" at bounding box center [715, 252] width 237 height 24
click at [660, 288] on li "[STREET_ADDRESS]" at bounding box center [710, 287] width 225 height 25
type input "[STREET_ADDRESS]"
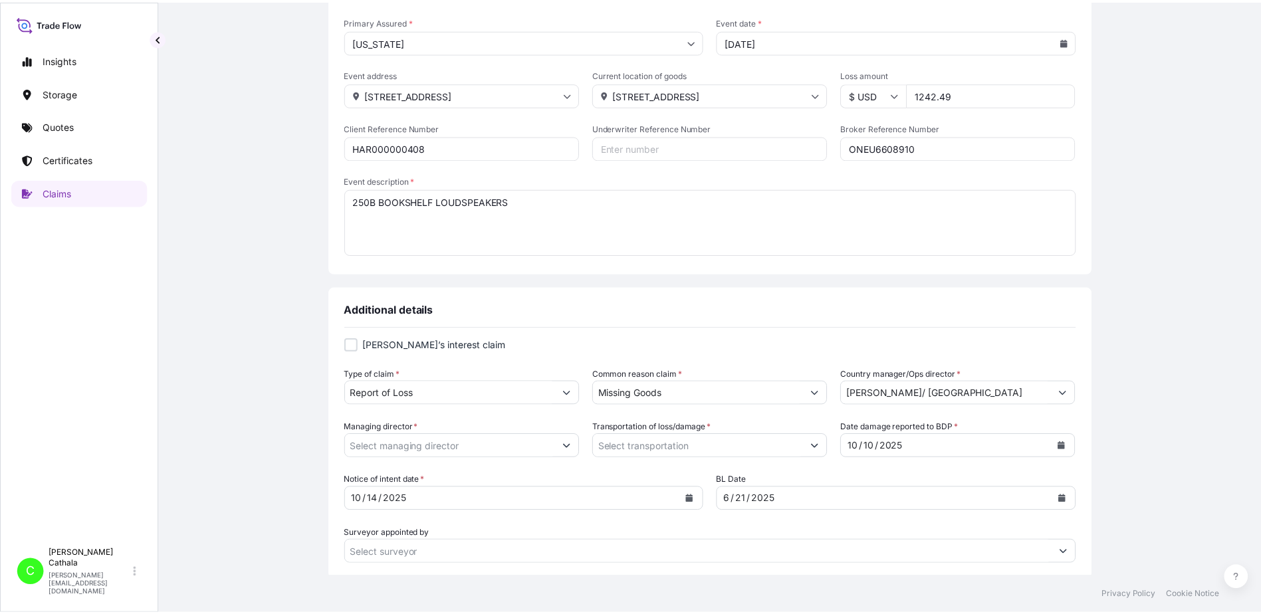
scroll to position [189, 0]
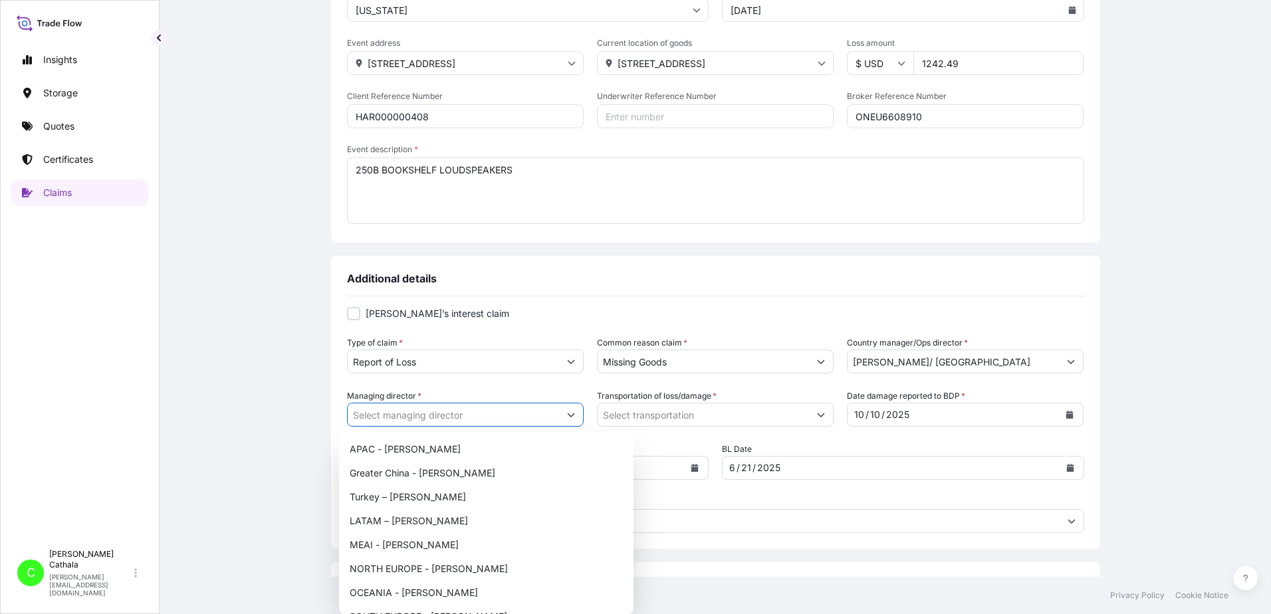
click at [568, 414] on button "Show suggestions" at bounding box center [571, 415] width 24 height 24
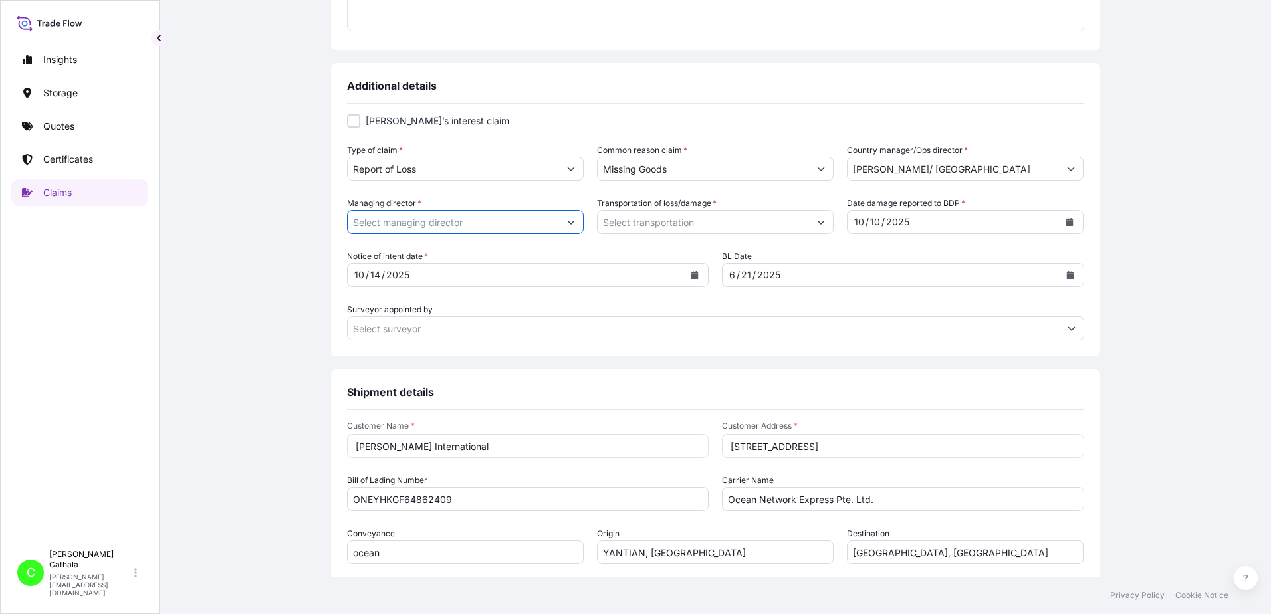
scroll to position [388, 0]
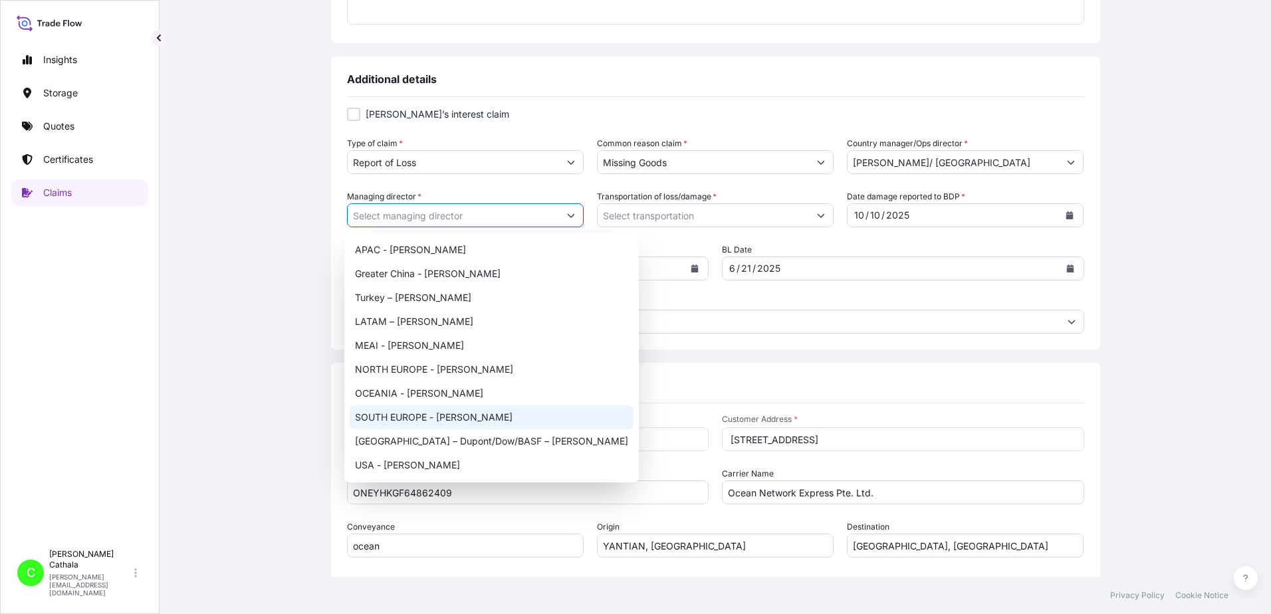
click at [567, 215] on icon "Show suggestions" at bounding box center [571, 215] width 8 height 8
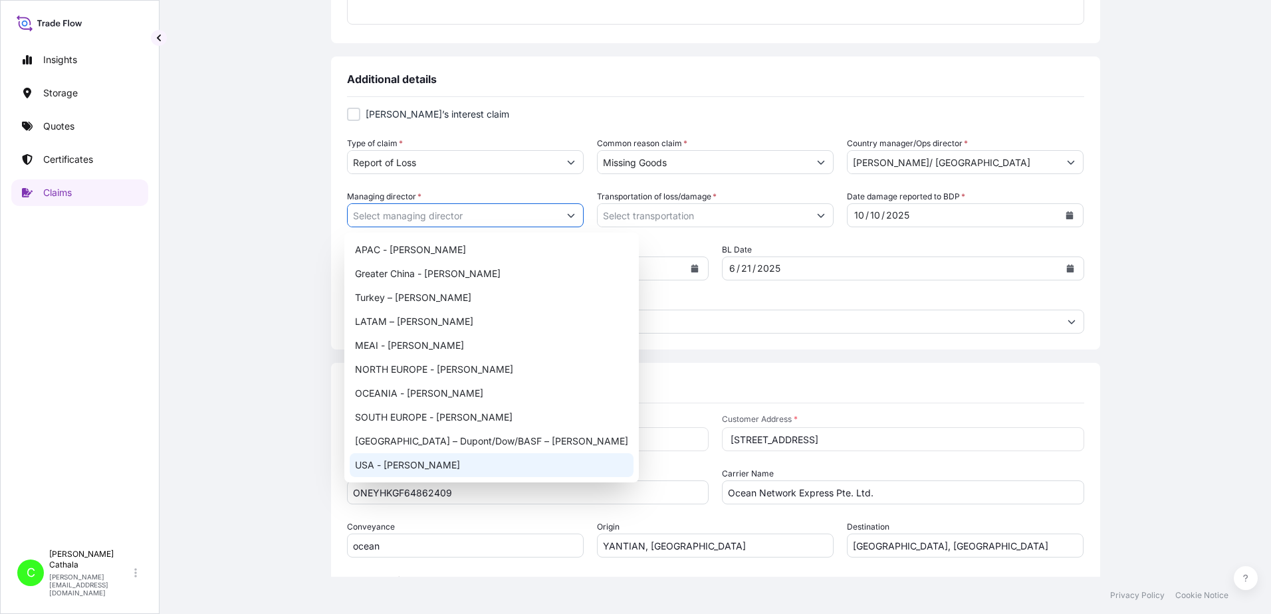
click at [374, 465] on div "USA - [PERSON_NAME]" at bounding box center [492, 465] width 284 height 24
type input "USA - [PERSON_NAME]"
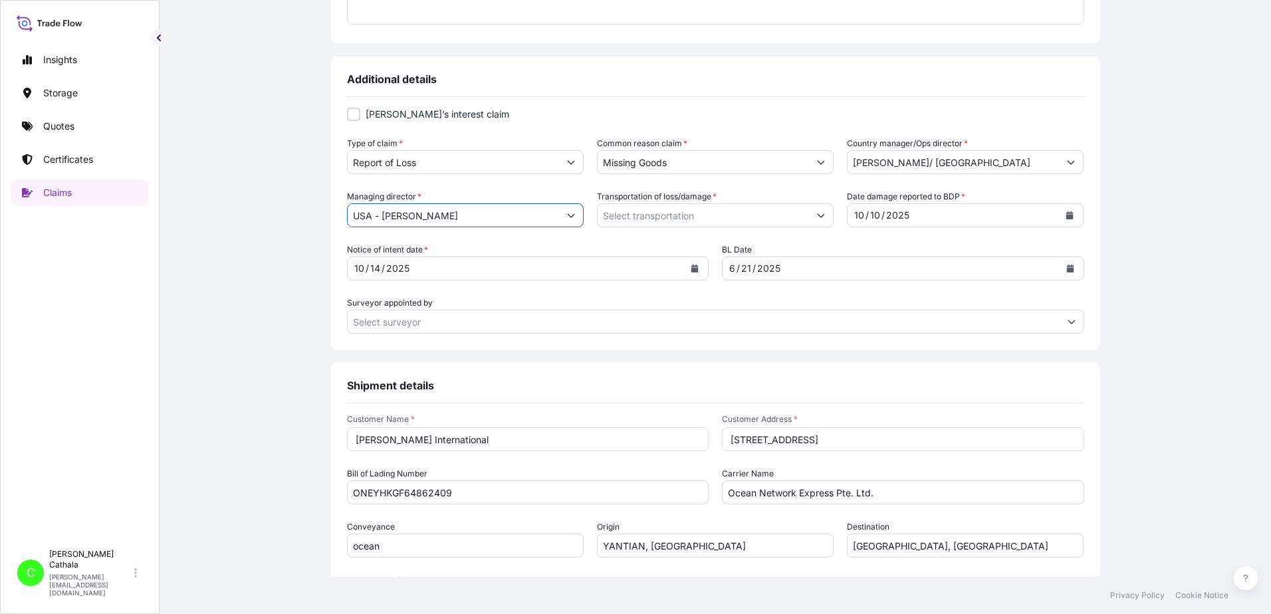
click at [820, 217] on button "Show suggestions" at bounding box center [821, 215] width 24 height 24
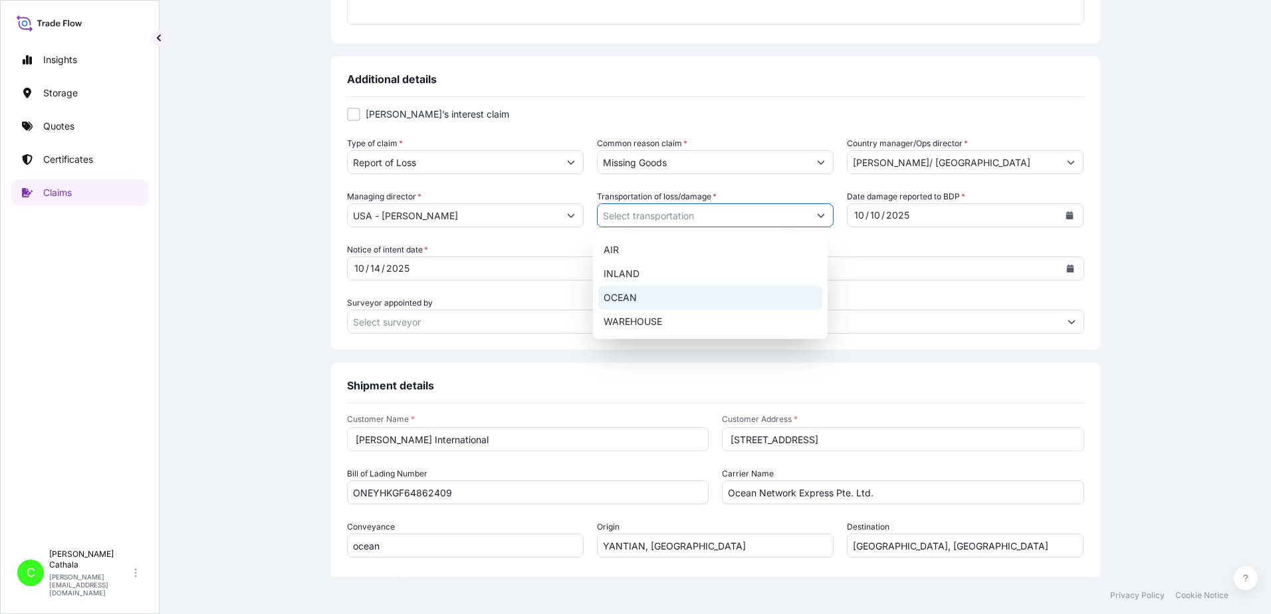
click at [641, 299] on div "OCEAN" at bounding box center [710, 298] width 224 height 24
type input "OCEAN"
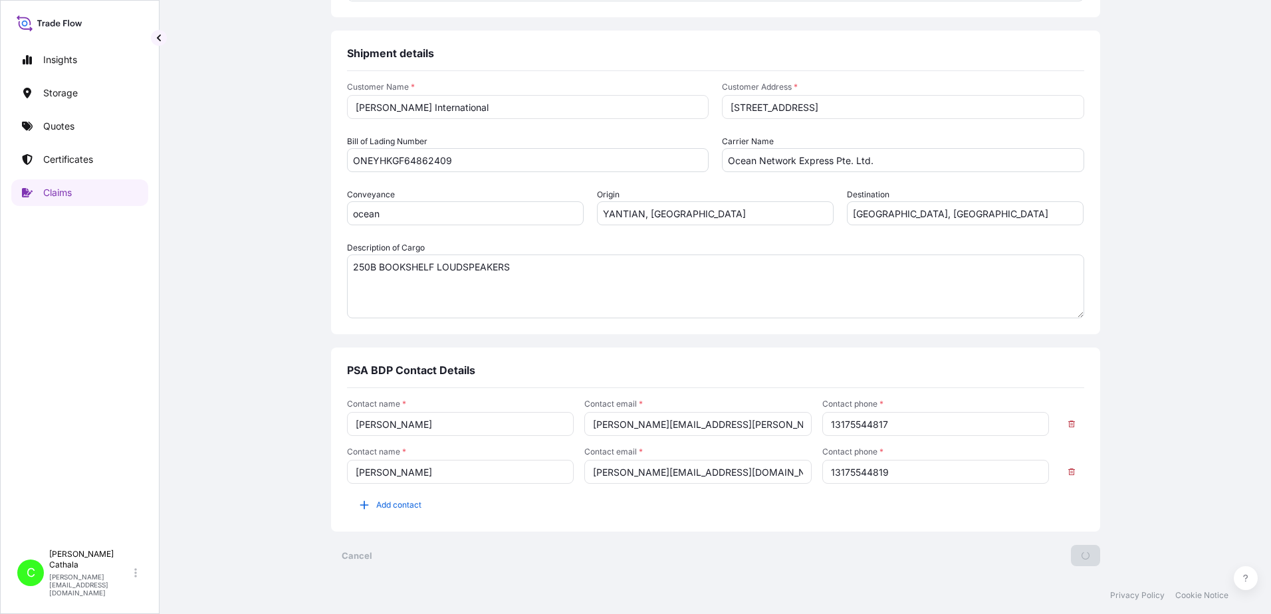
scroll to position [0, 0]
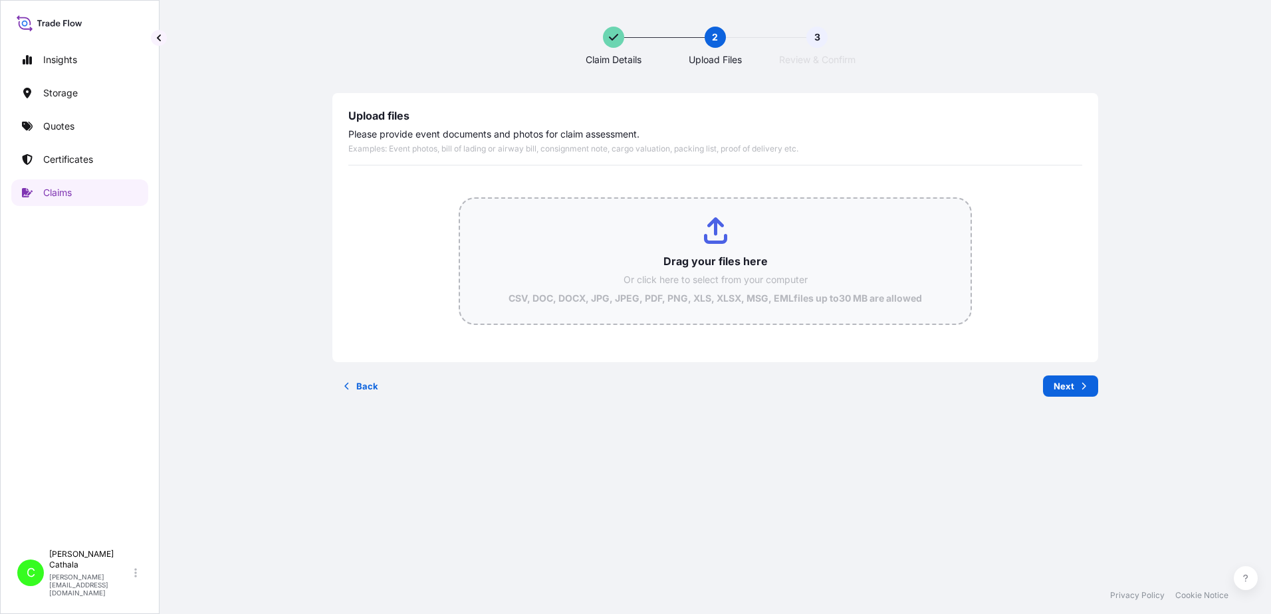
type input "C:\fakepath\Outstanding Claim #HAR000000408; [PERSON_NAME] International.pdf"
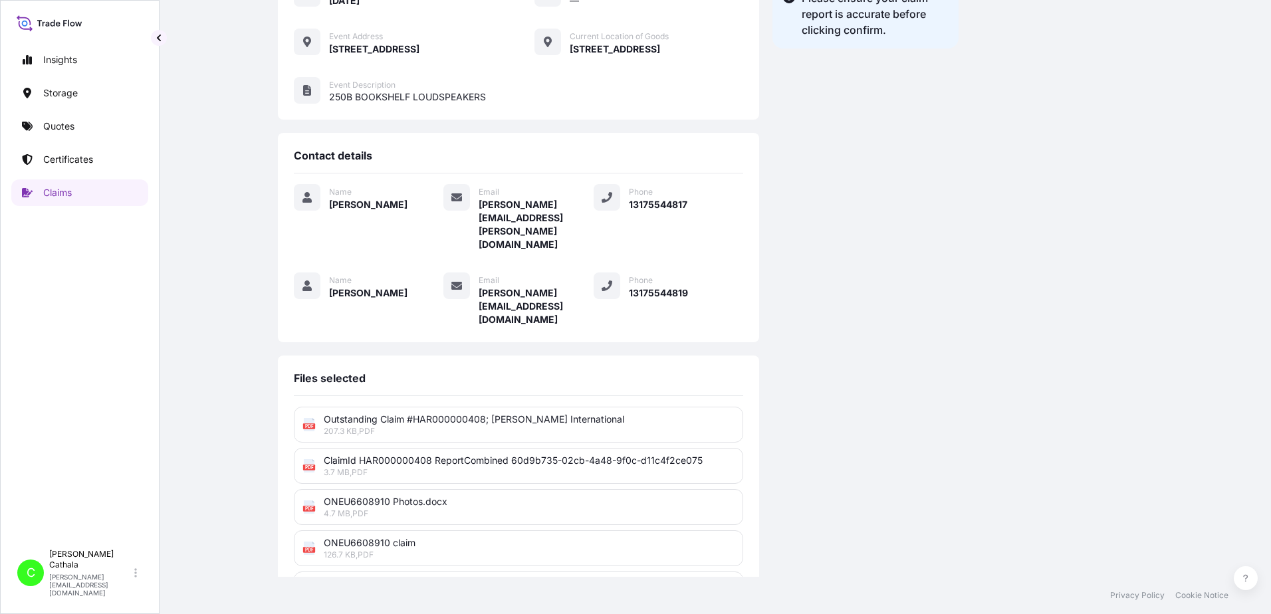
scroll to position [328, 0]
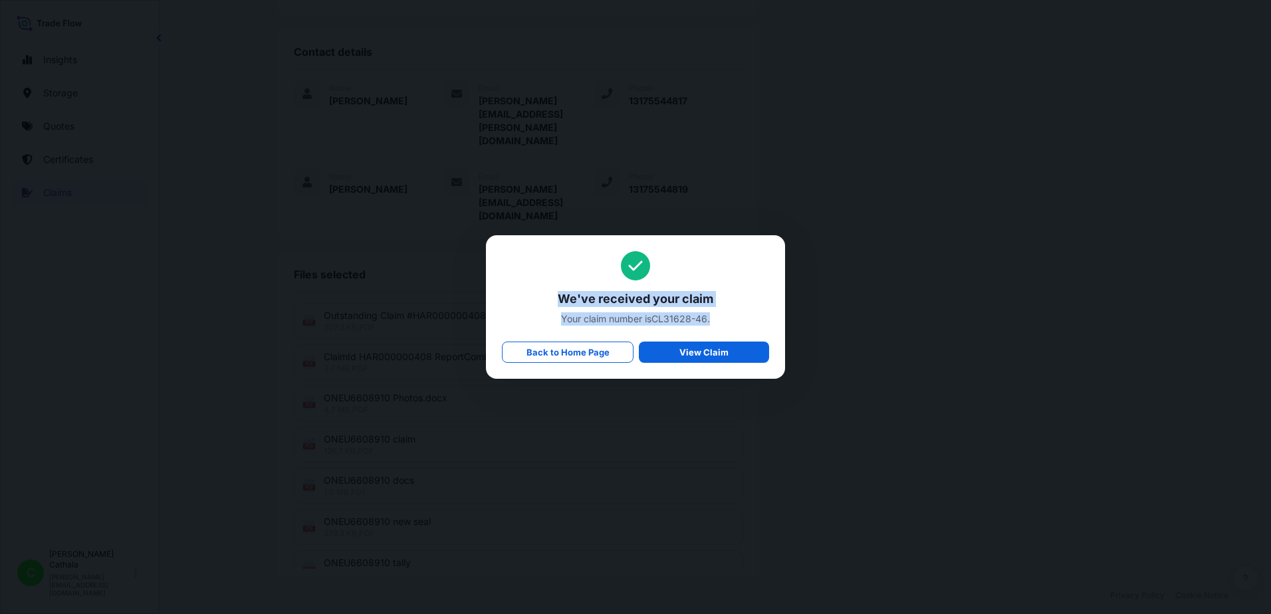
drag, startPoint x: 559, startPoint y: 297, endPoint x: 736, endPoint y: 326, distance: 179.4
click at [736, 326] on div "We've received your claim Your claim number is CL31628-46 . Back to Home Page V…" at bounding box center [635, 307] width 267 height 112
copy div "We've received your claim Your claim number is CL31628-46 ."
click at [658, 318] on span "Your claim number is CL31628-46 ." at bounding box center [635, 318] width 267 height 13
drag, startPoint x: 655, startPoint y: 318, endPoint x: 721, endPoint y: 322, distance: 65.9
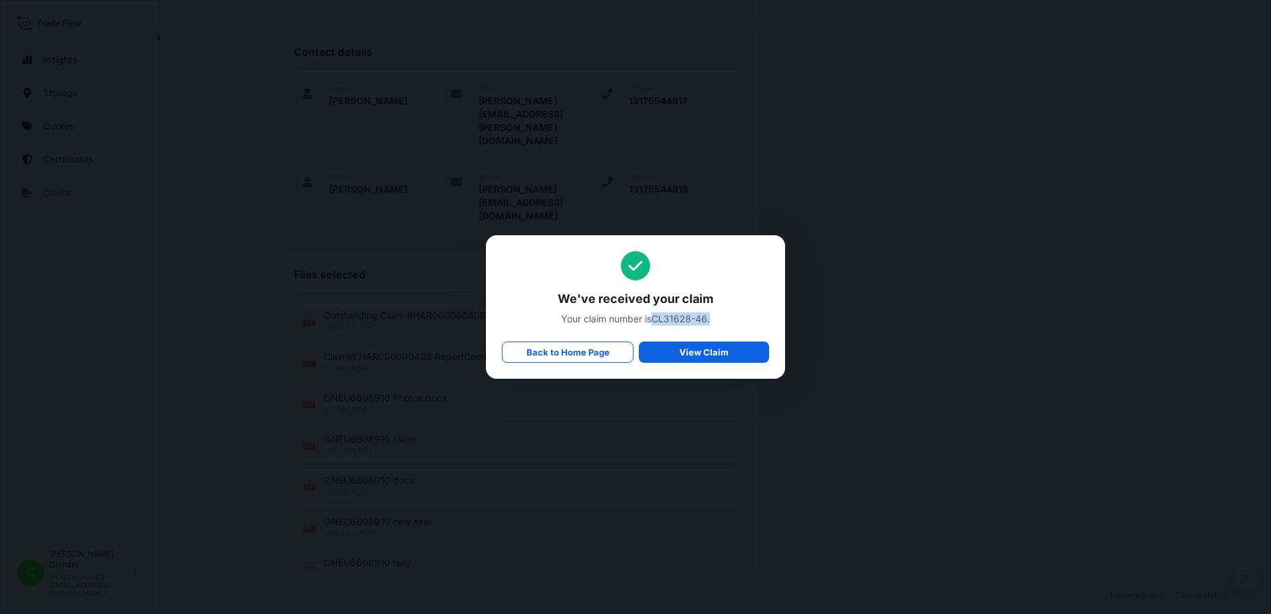
click at [721, 322] on span "Your claim number is CL31628-46 ." at bounding box center [635, 318] width 267 height 13
copy span "CL31628-46 ."
click at [544, 357] on p "Back to Home Page" at bounding box center [568, 352] width 83 height 13
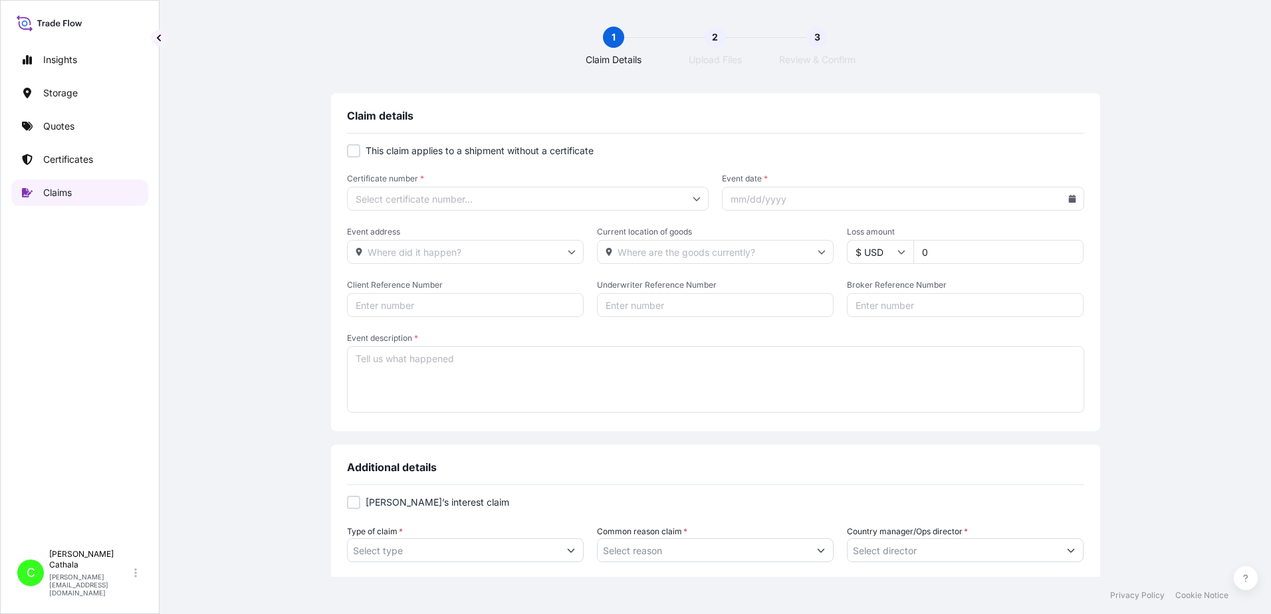
click at [59, 193] on p "Claims" at bounding box center [57, 192] width 29 height 13
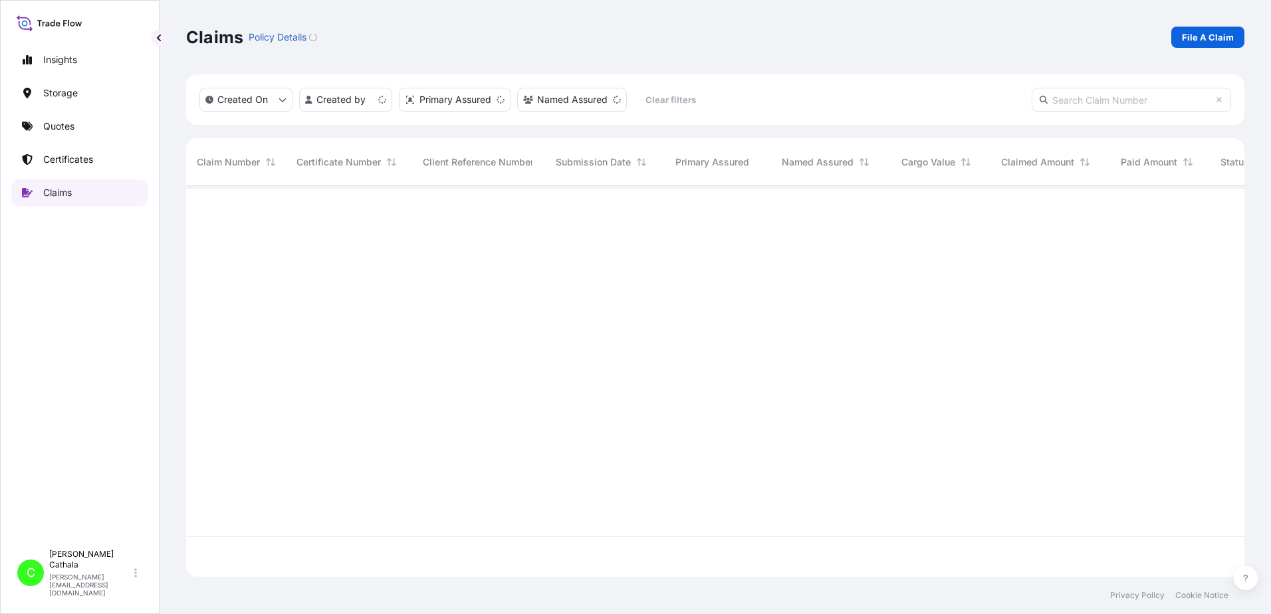
scroll to position [388, 1048]
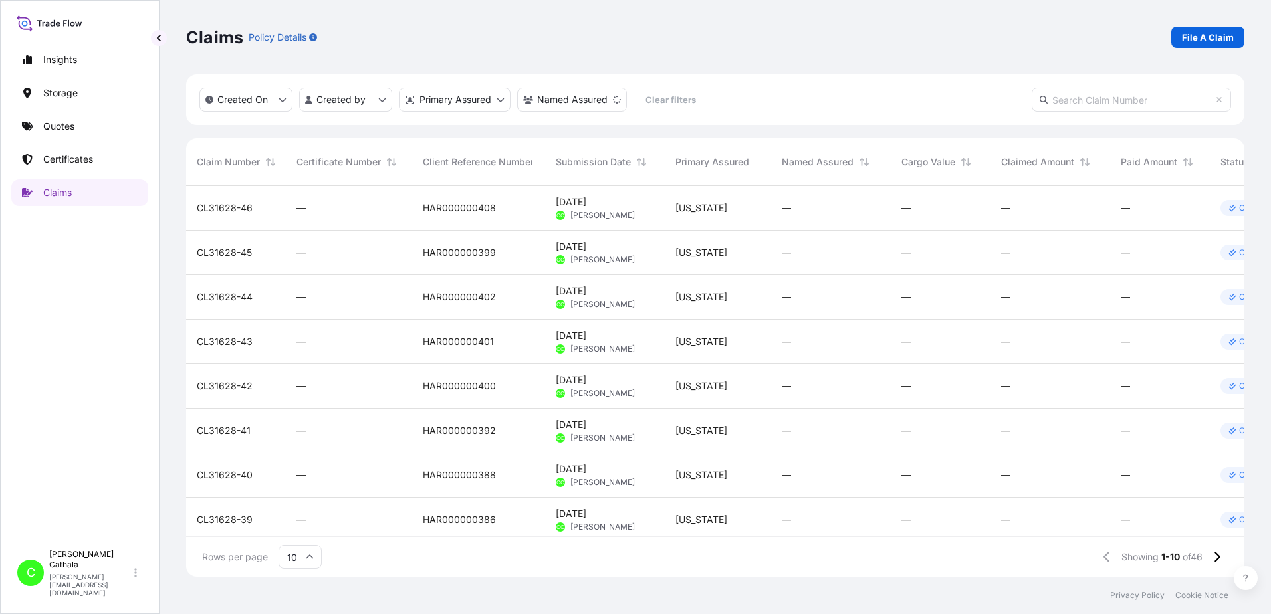
click at [1231, 210] on icon at bounding box center [1232, 208] width 7 height 7
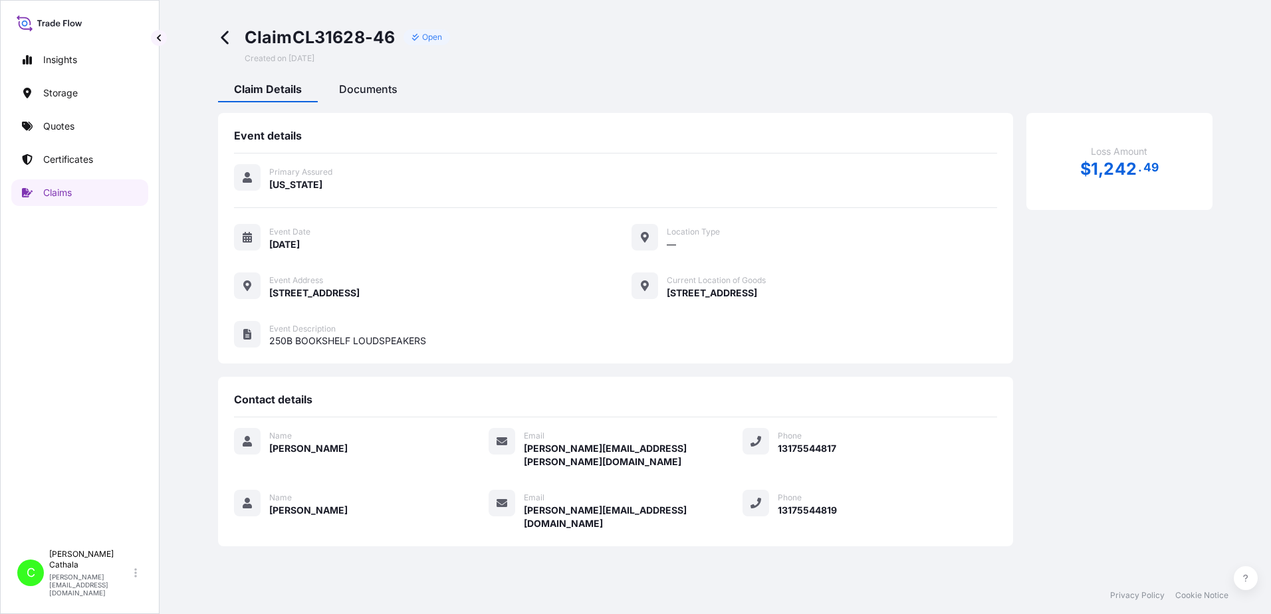
click at [363, 91] on span "Documents" at bounding box center [368, 88] width 59 height 13
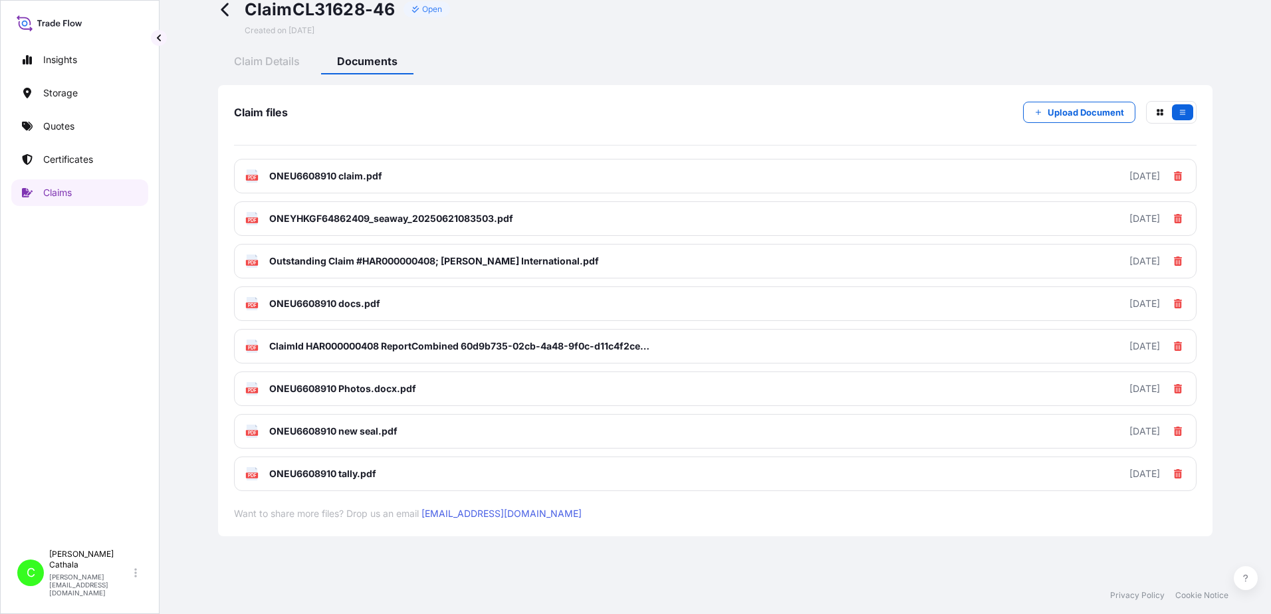
scroll to position [41, 0]
